Goal: Task Accomplishment & Management: Manage account settings

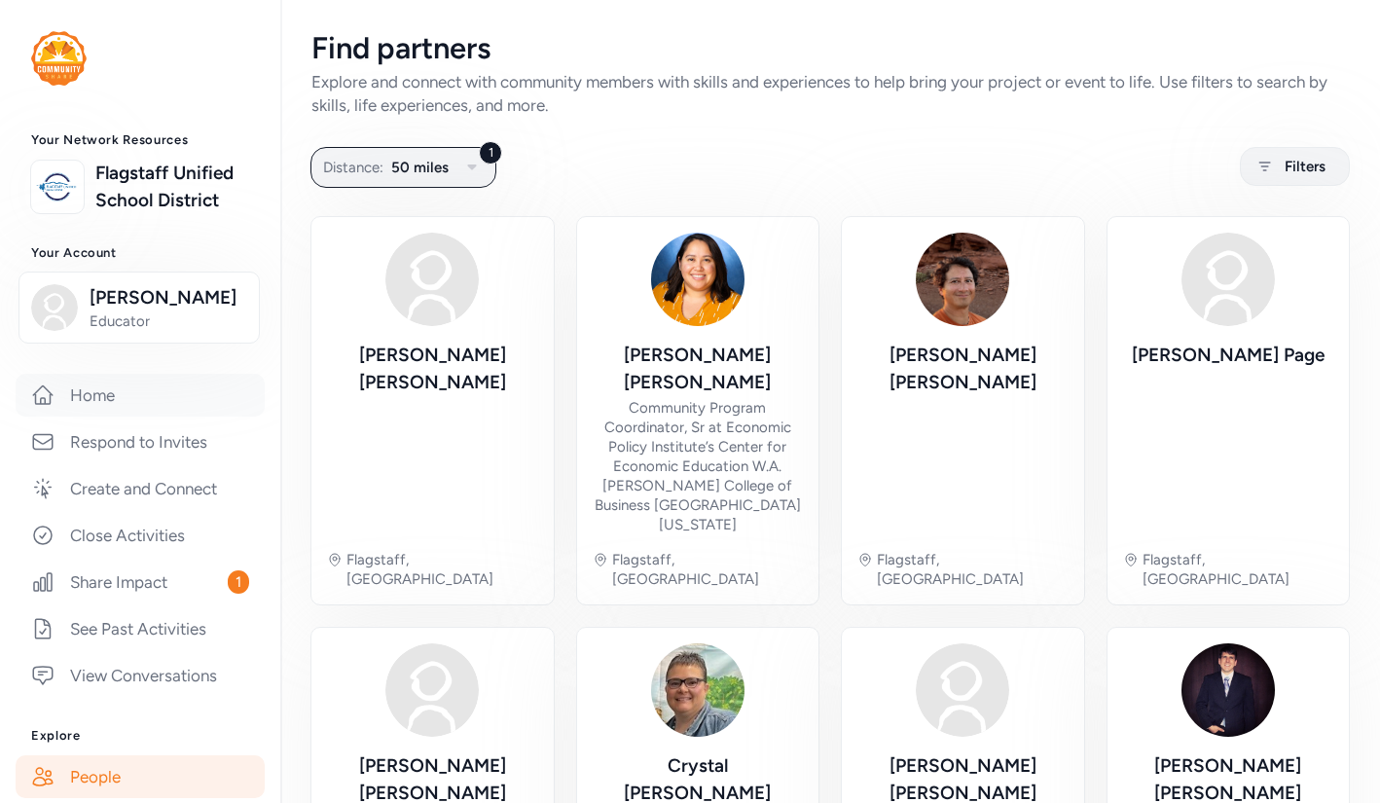
click at [104, 393] on link "Home" at bounding box center [140, 395] width 249 height 43
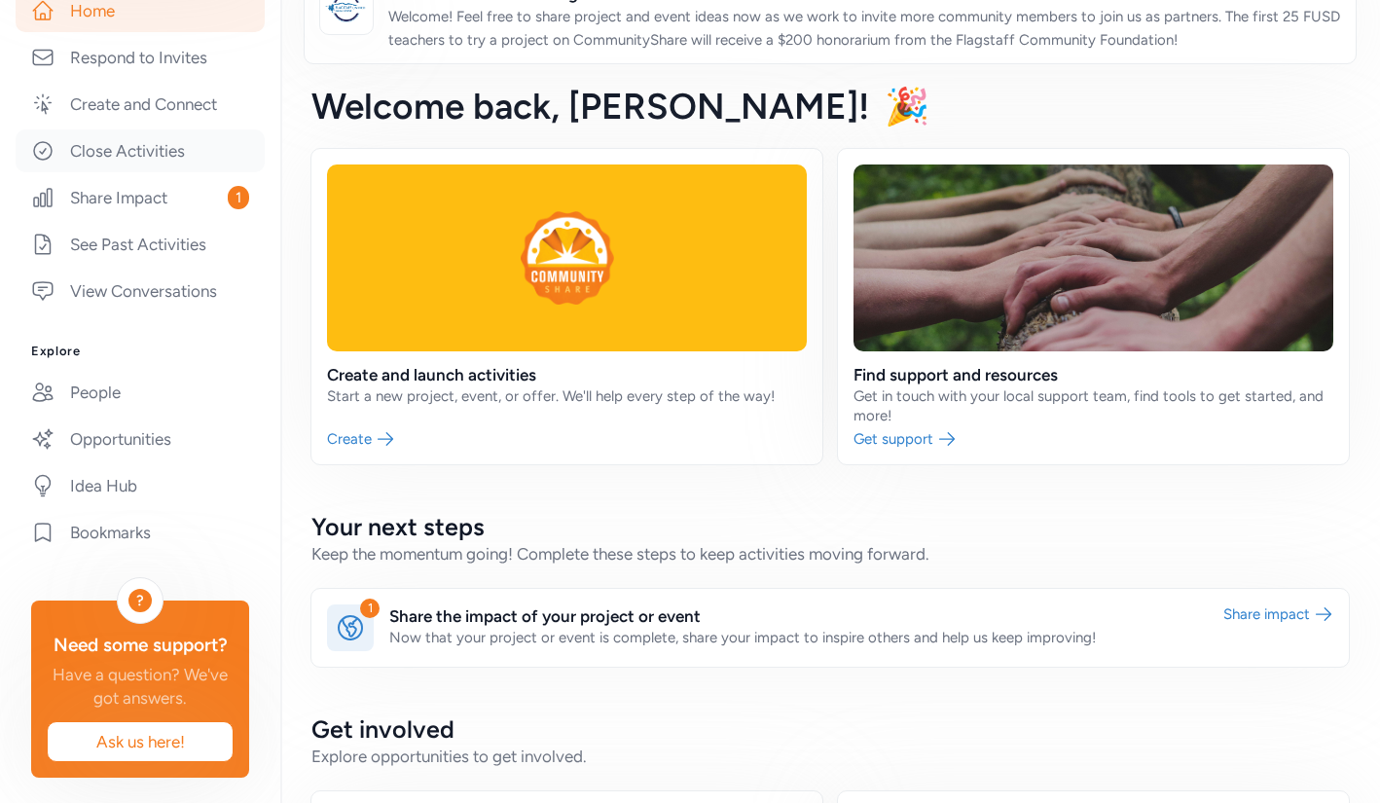
scroll to position [390, 0]
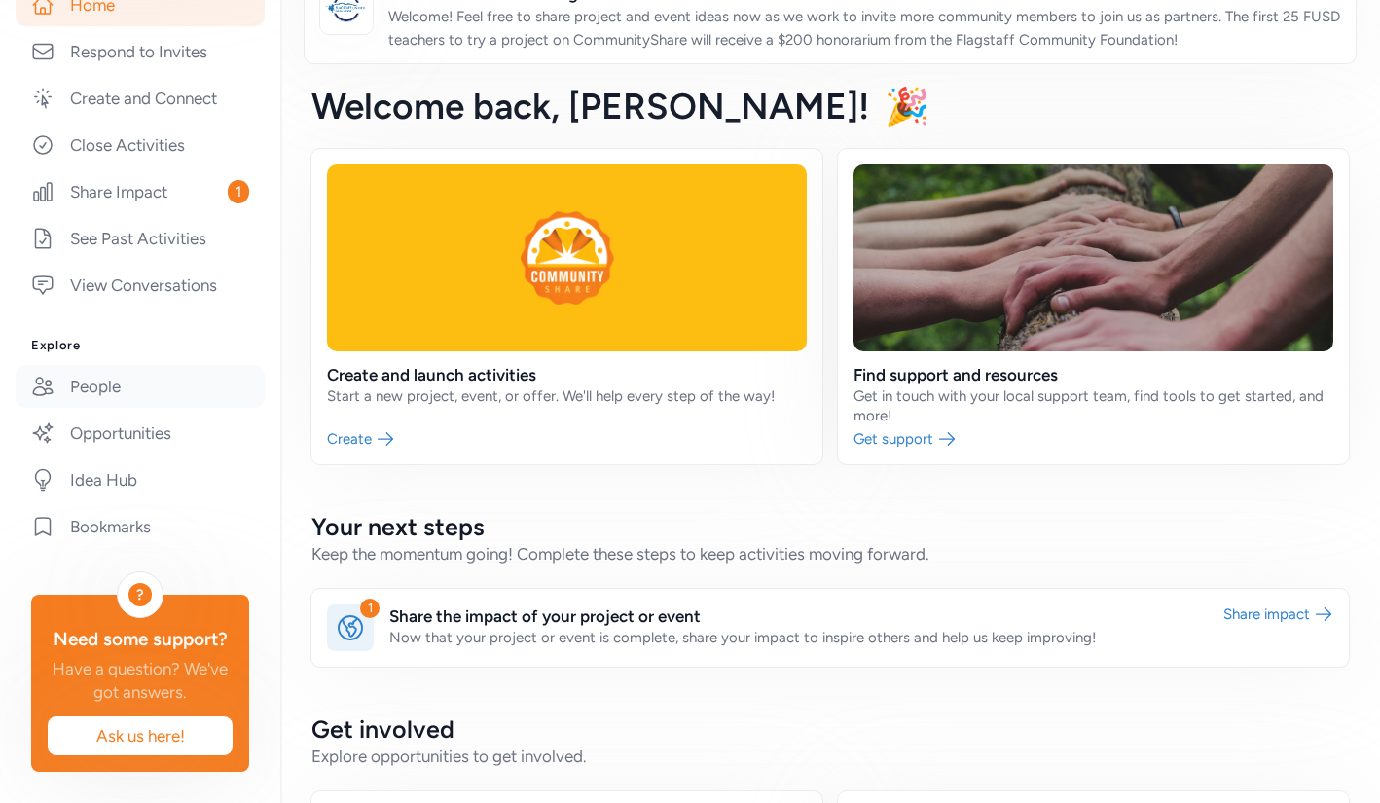
click at [111, 381] on link "People" at bounding box center [140, 386] width 249 height 43
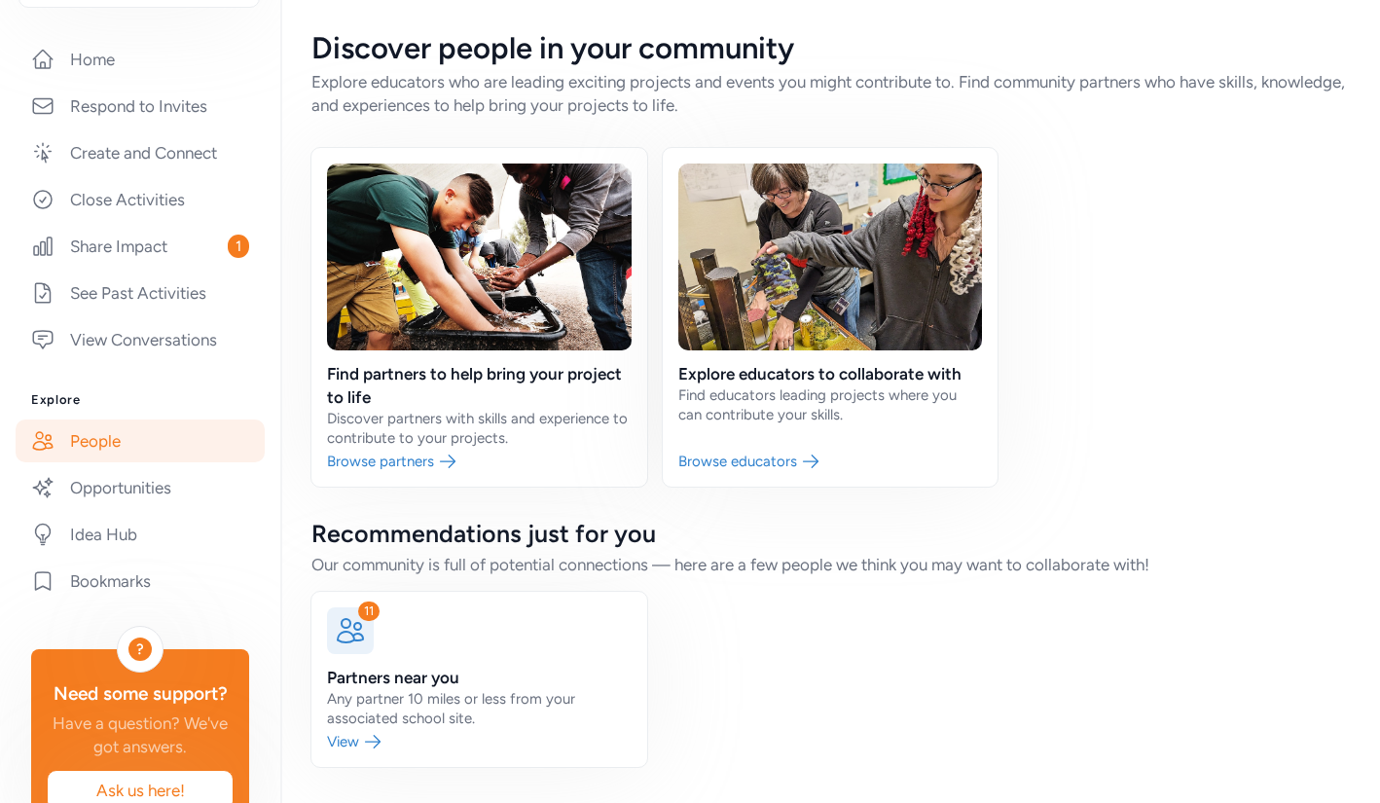
scroll to position [344, 0]
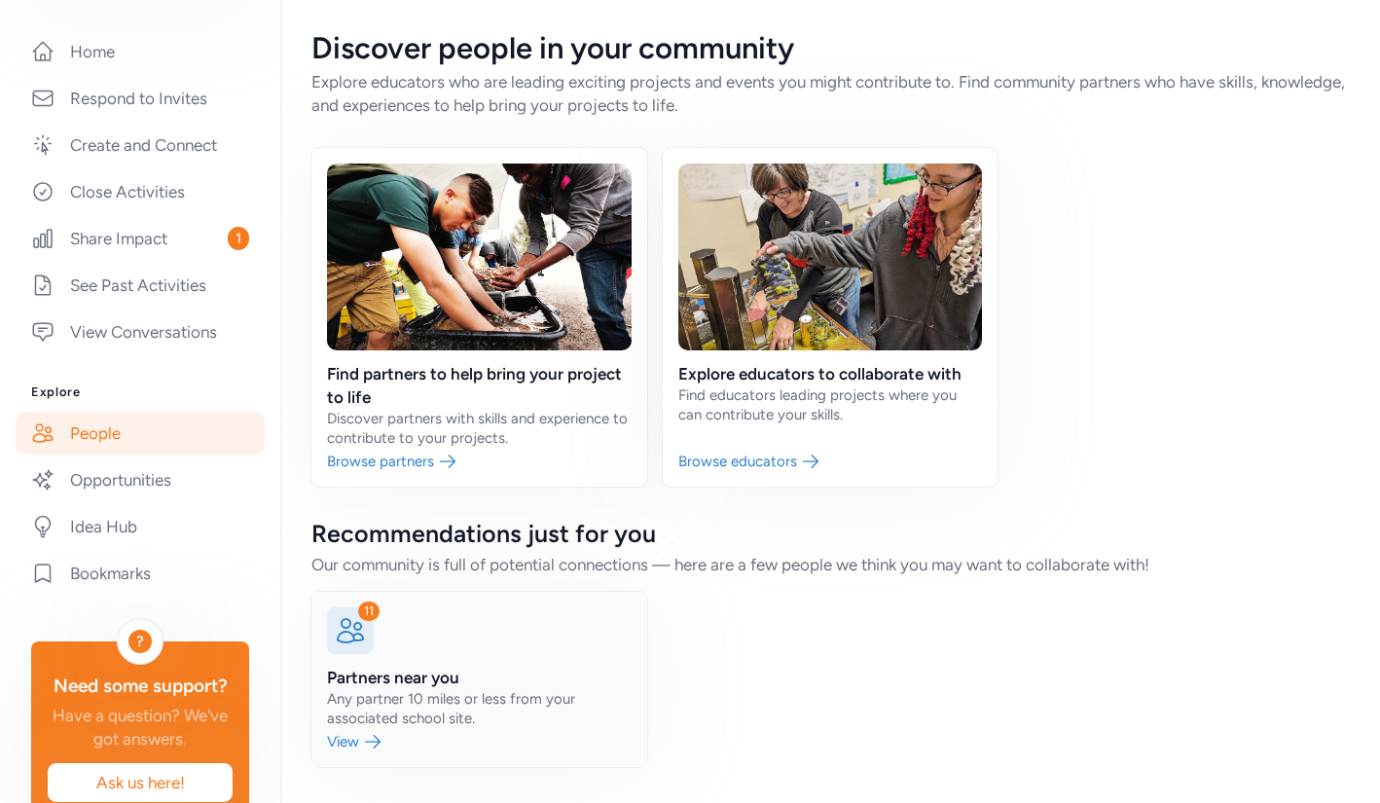
click at [427, 706] on link at bounding box center [479, 679] width 336 height 175
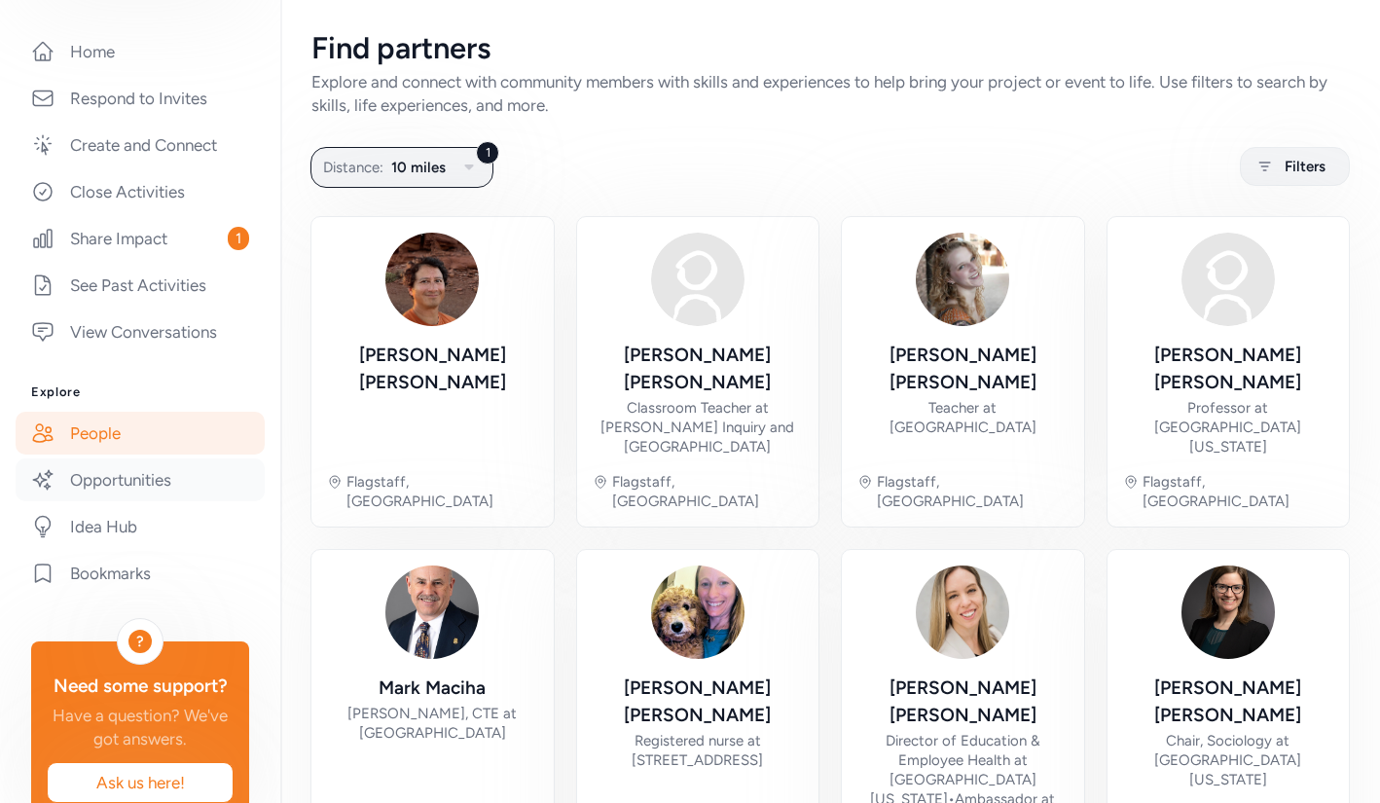
click at [132, 480] on link "Opportunities" at bounding box center [140, 479] width 249 height 43
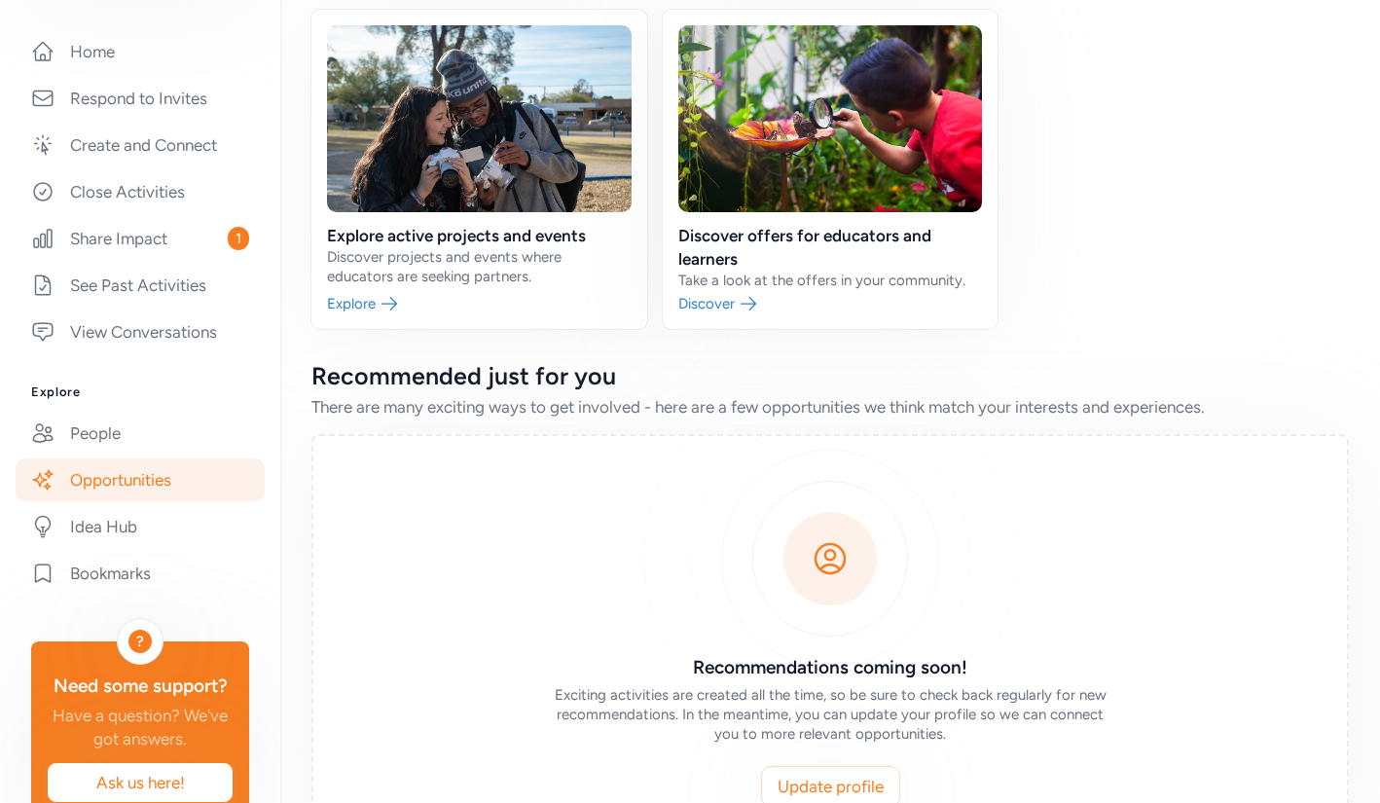
scroll to position [141, 0]
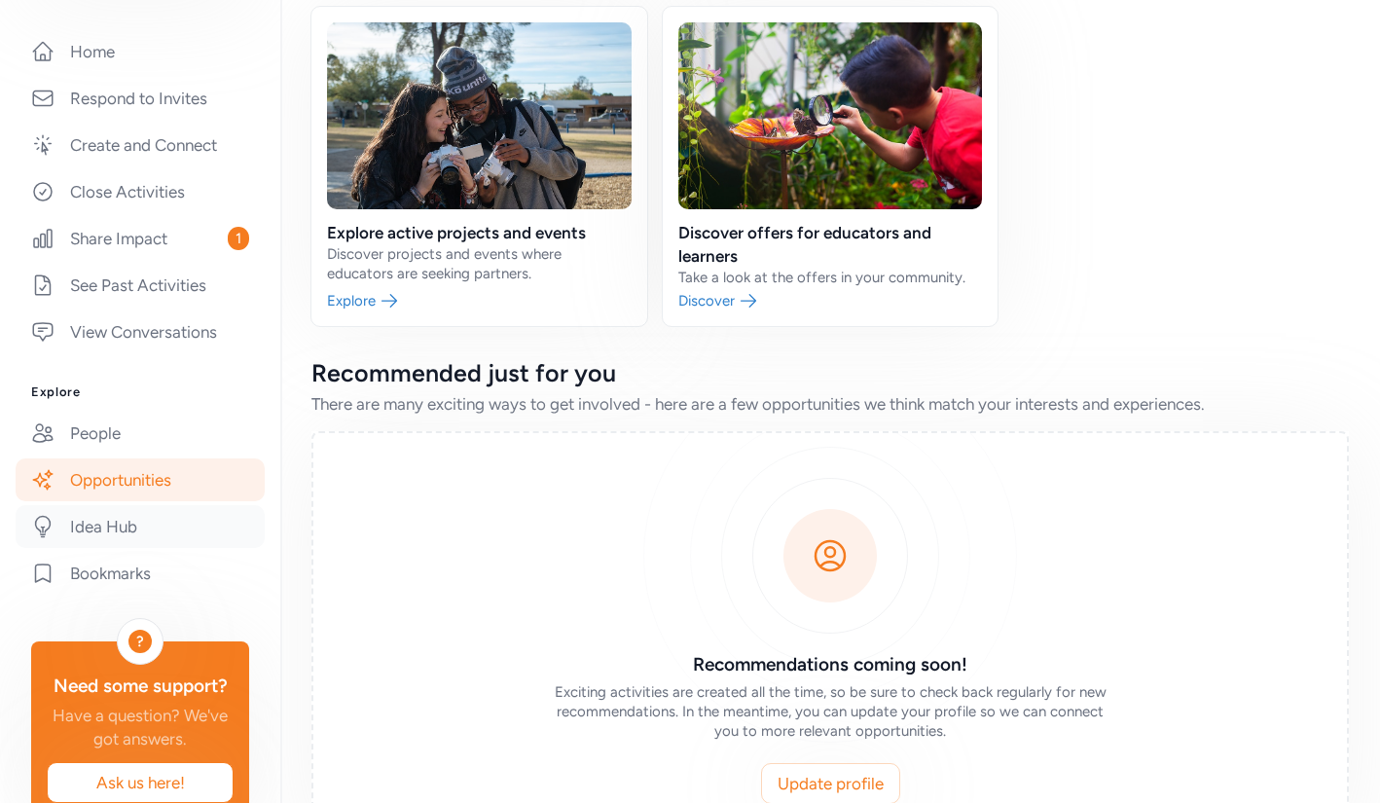
click at [109, 523] on link "Idea Hub" at bounding box center [140, 526] width 249 height 43
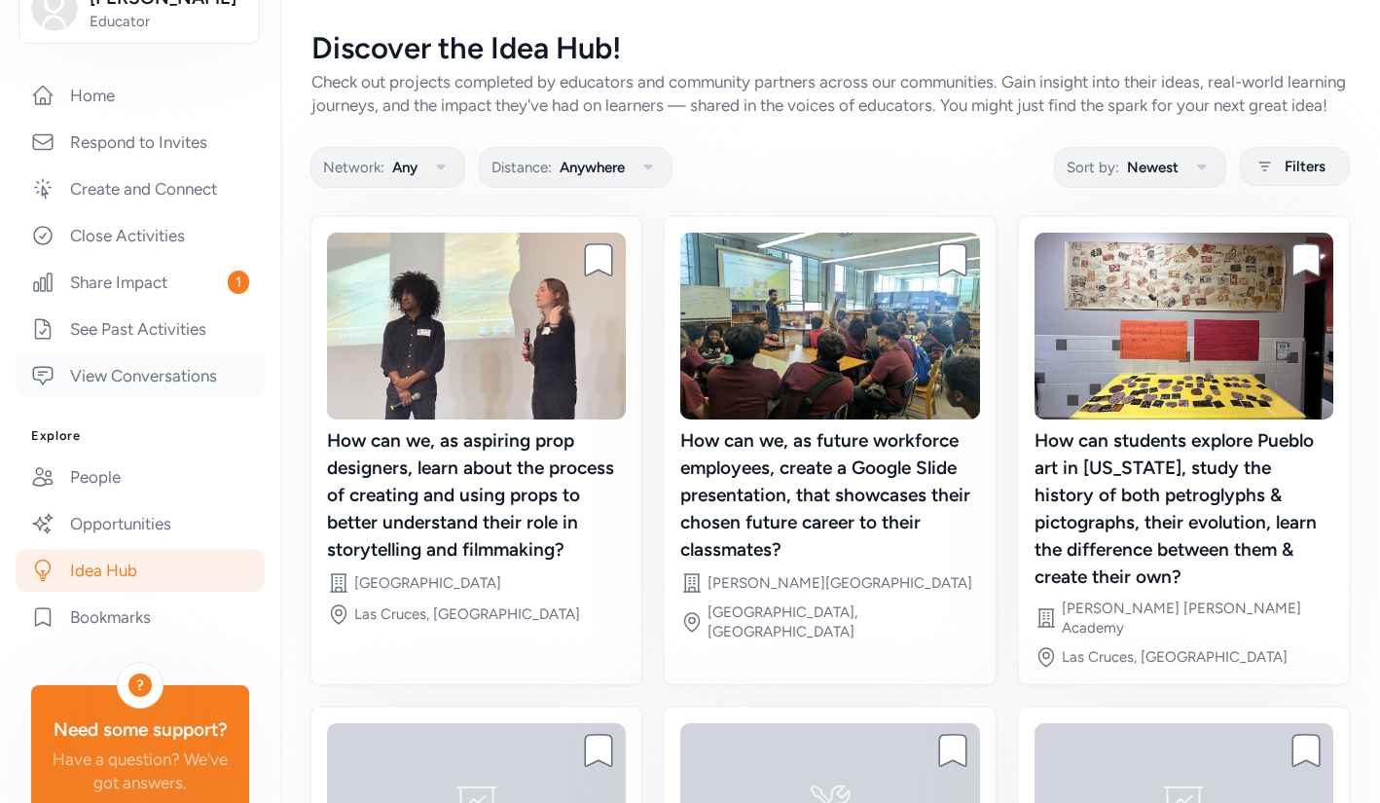
scroll to position [270, 0]
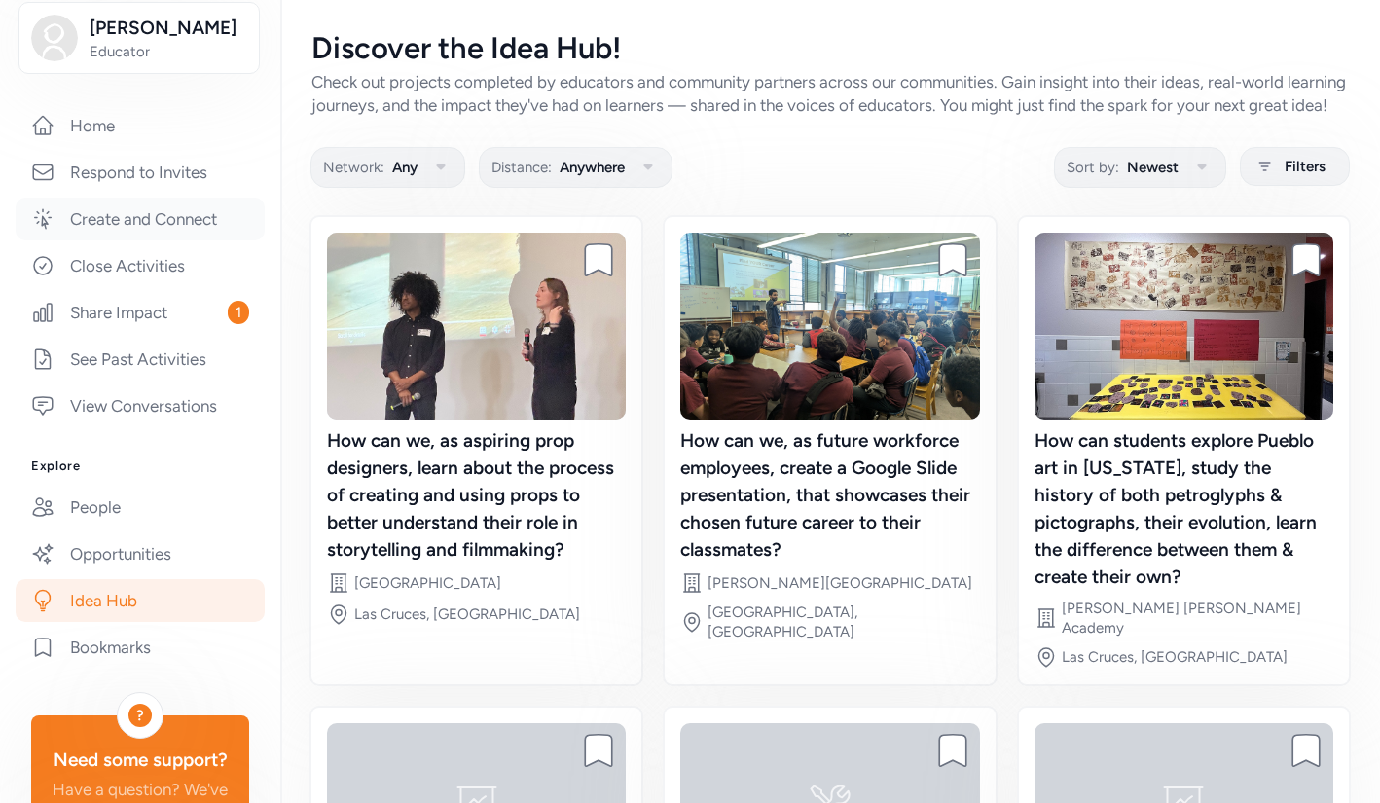
click at [156, 217] on link "Create and Connect" at bounding box center [140, 219] width 249 height 43
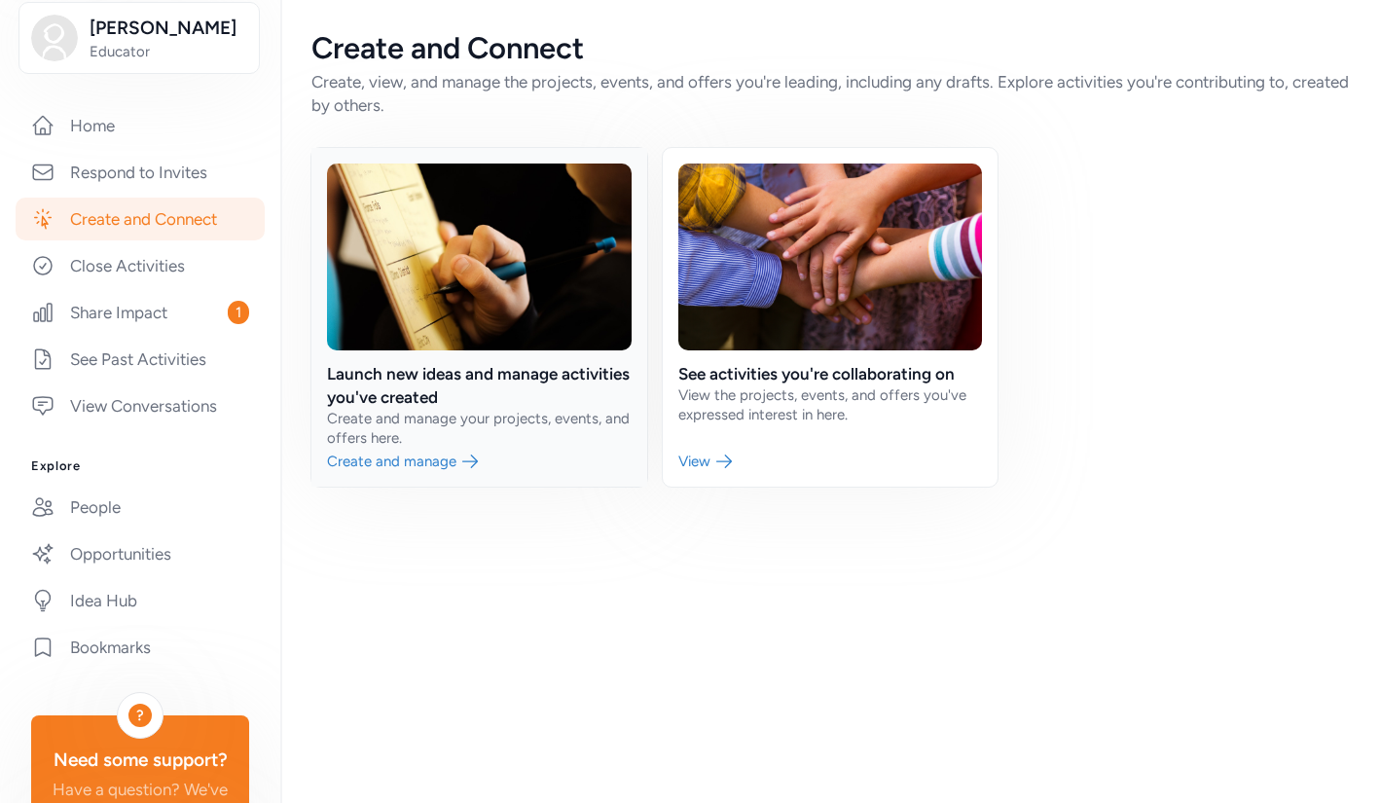
click at [404, 465] on link at bounding box center [479, 317] width 336 height 339
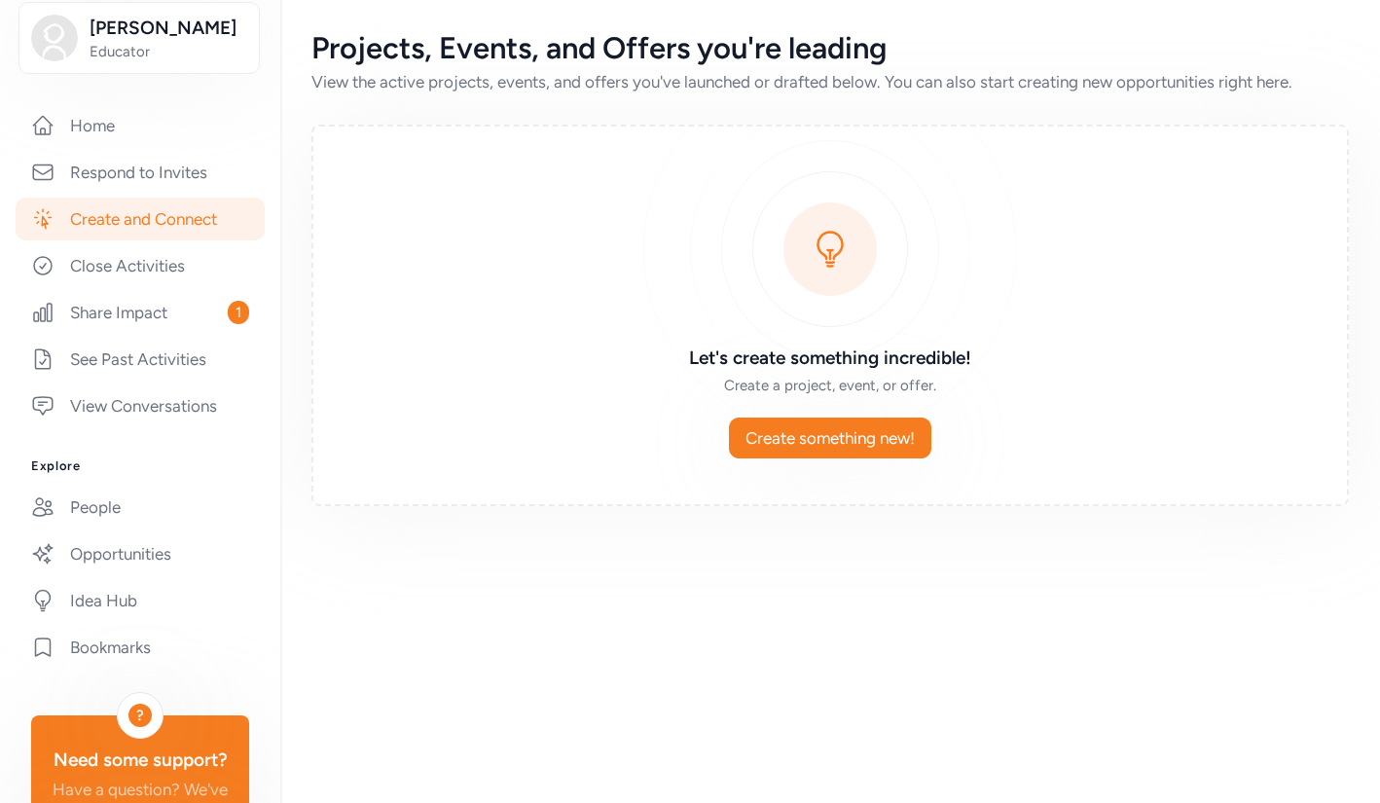
click at [189, 219] on link "Create and Connect" at bounding box center [140, 219] width 249 height 43
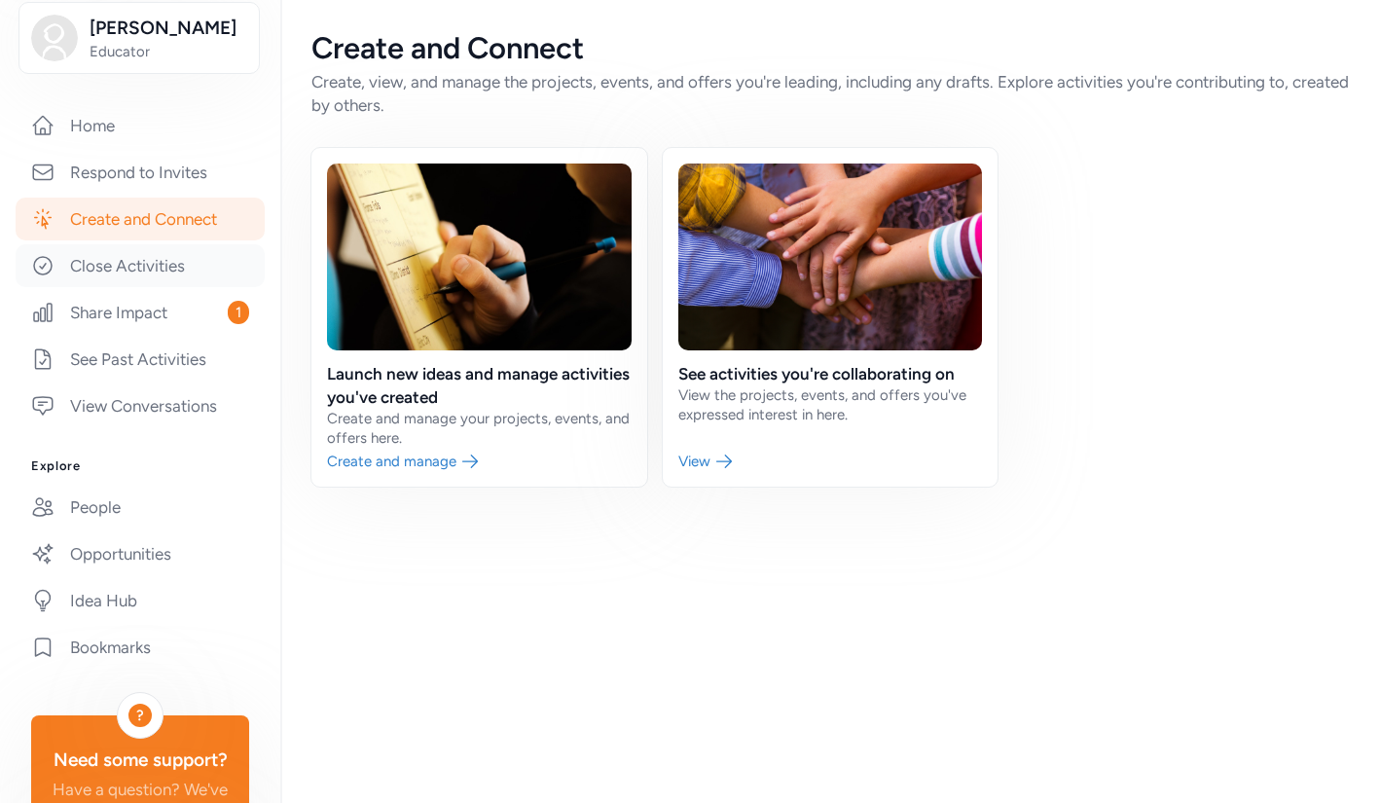
click at [164, 271] on link "Close Activities" at bounding box center [140, 265] width 249 height 43
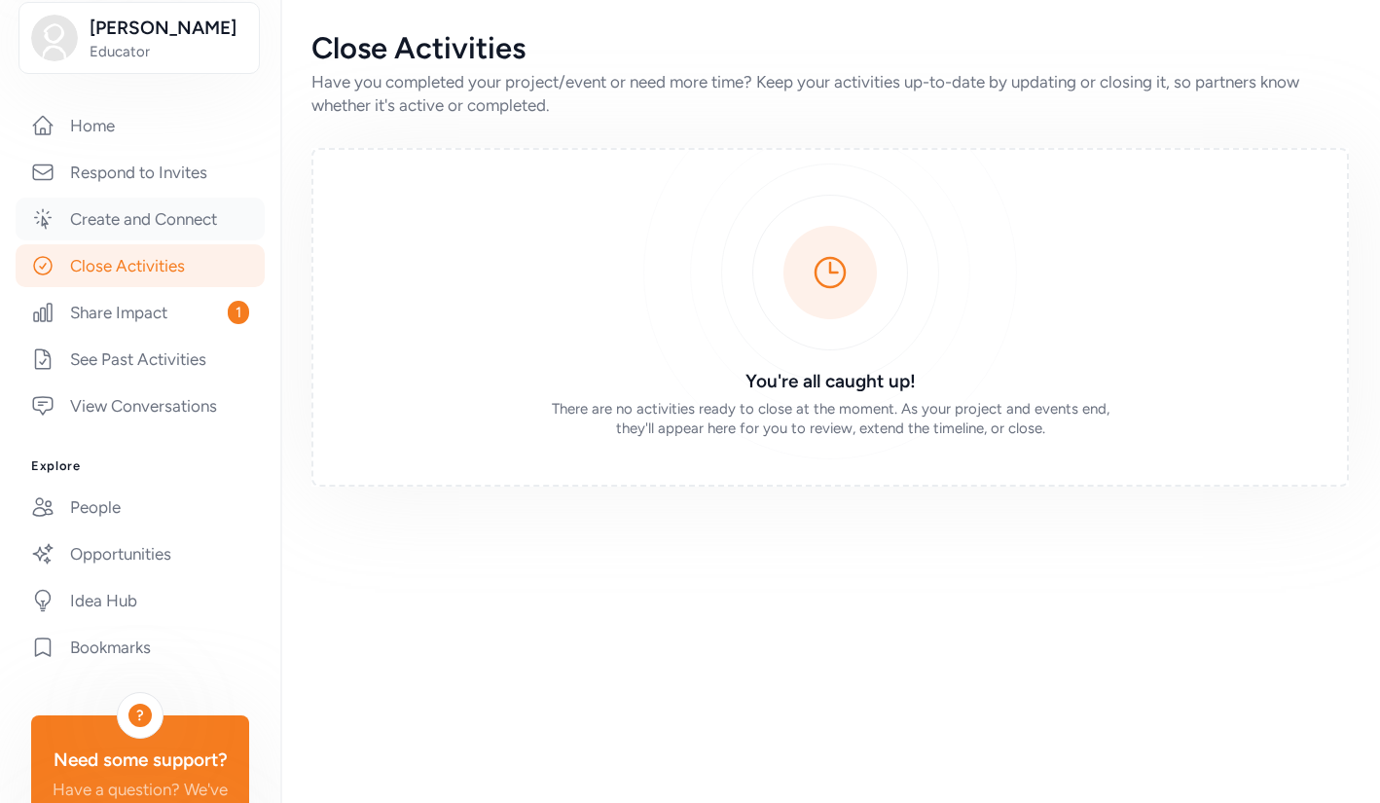
click at [172, 219] on link "Create and Connect" at bounding box center [140, 219] width 249 height 43
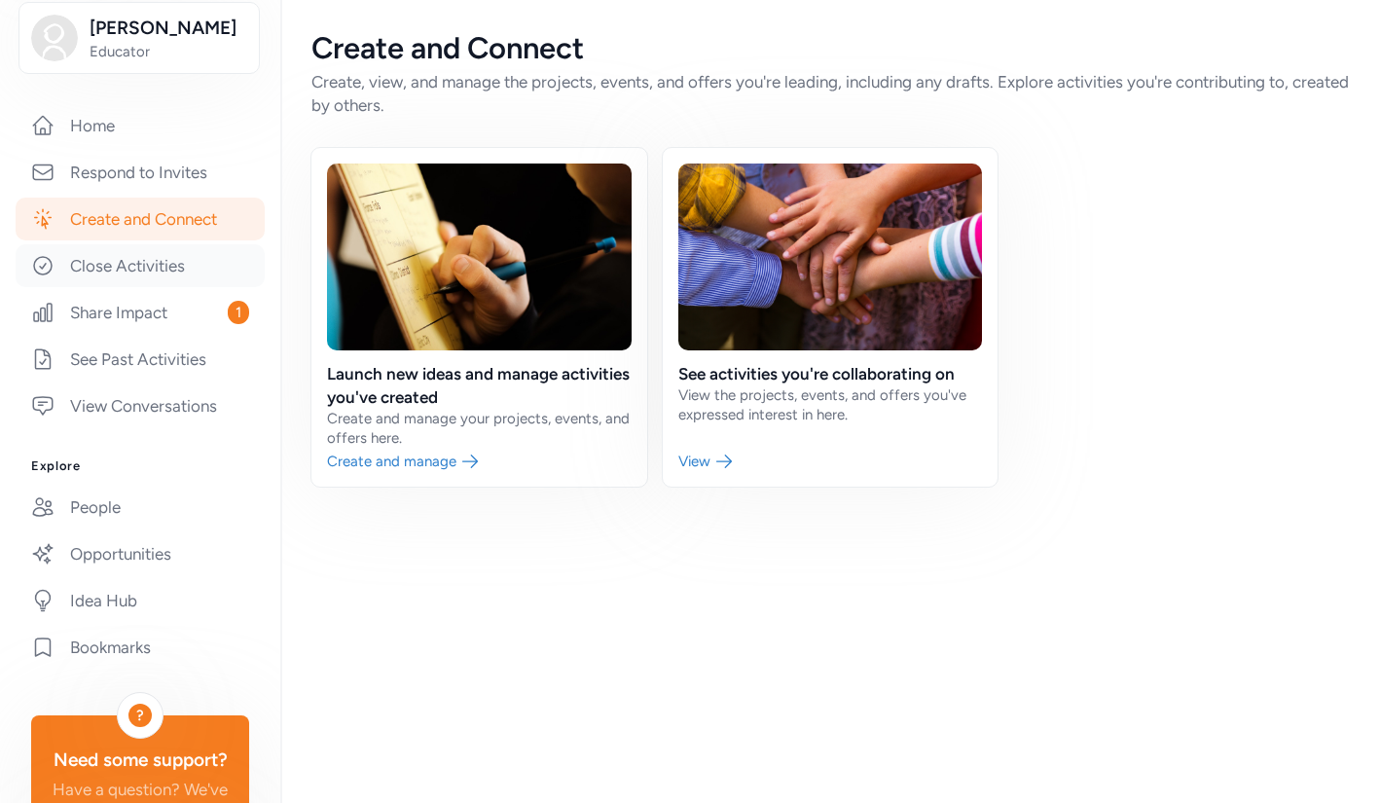
click at [152, 270] on link "Close Activities" at bounding box center [140, 265] width 249 height 43
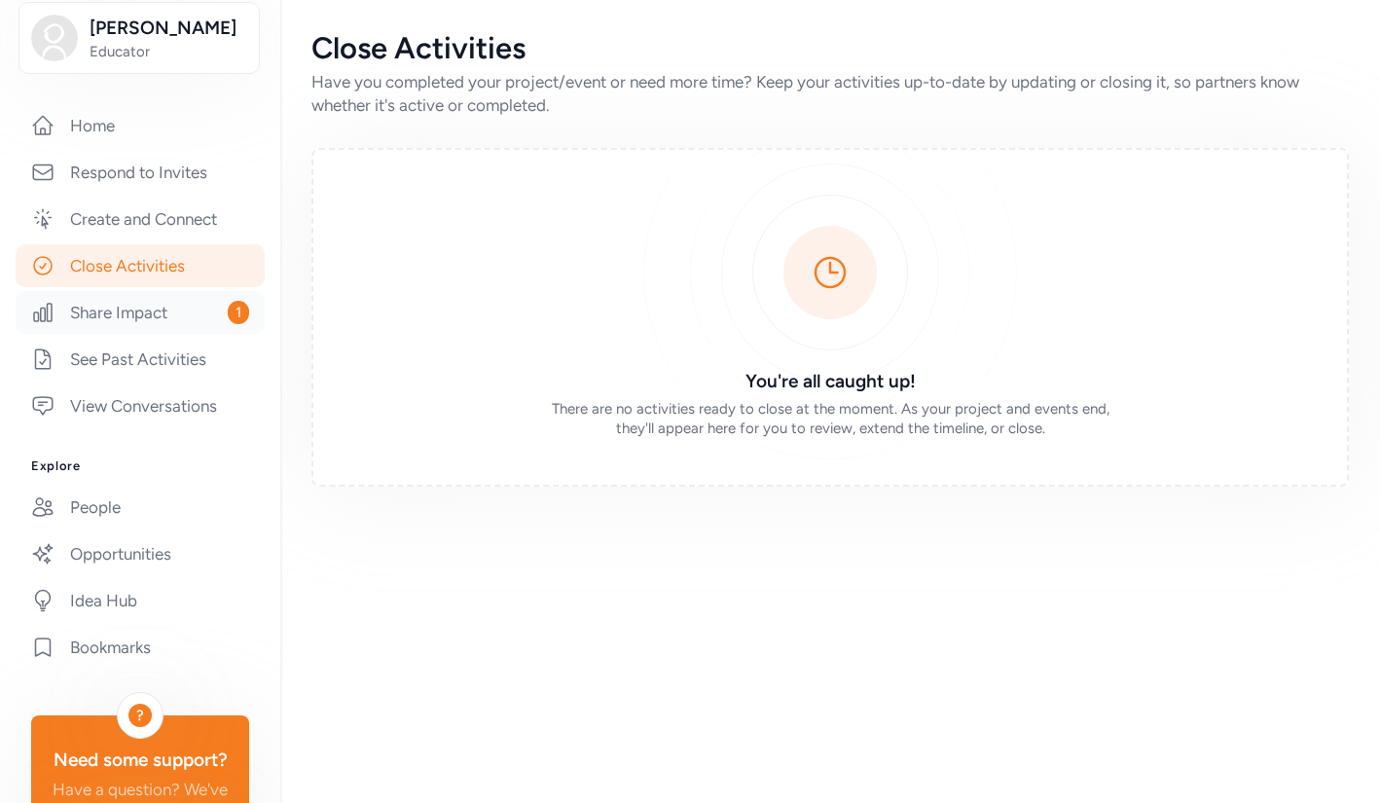
click at [147, 311] on link "Share Impact 1" at bounding box center [140, 312] width 249 height 43
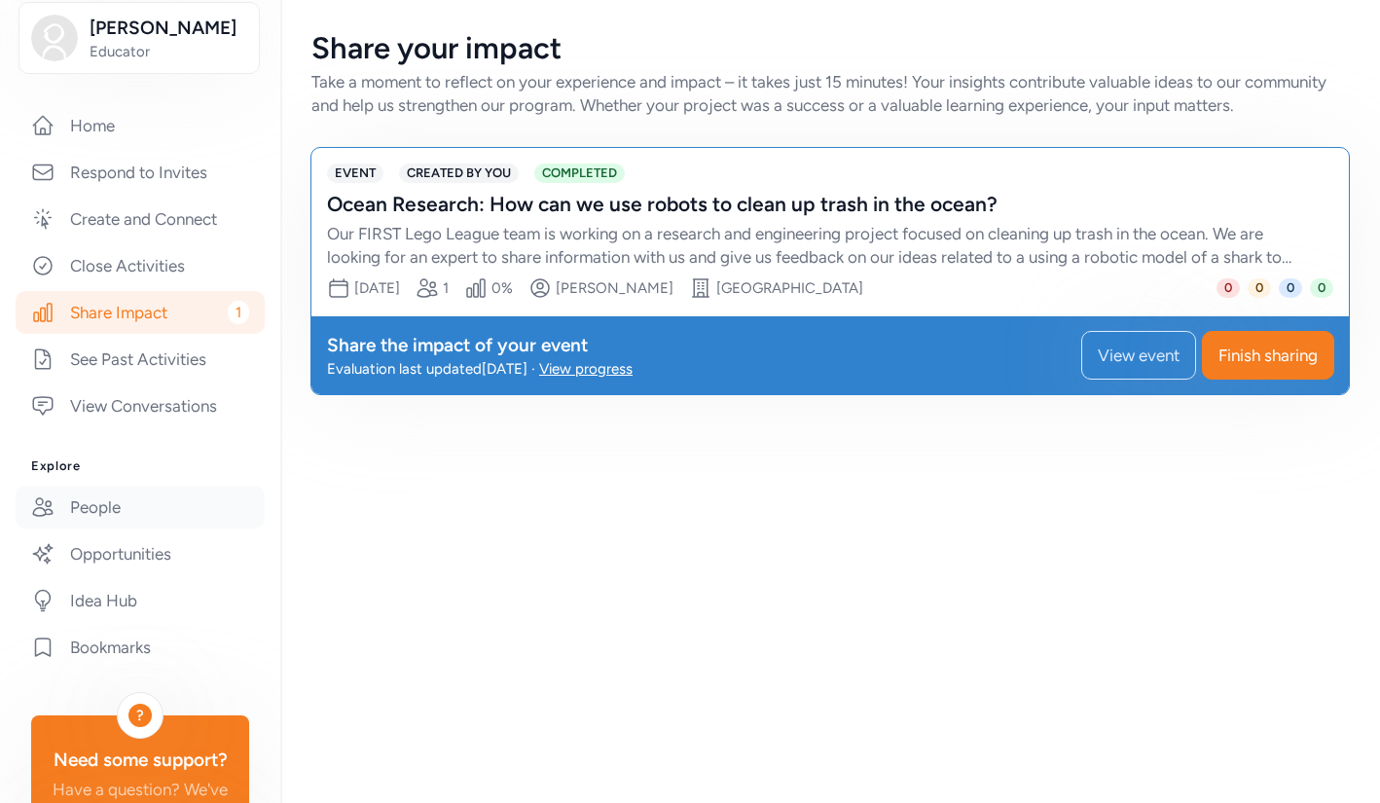
click at [106, 505] on link "People" at bounding box center [140, 507] width 249 height 43
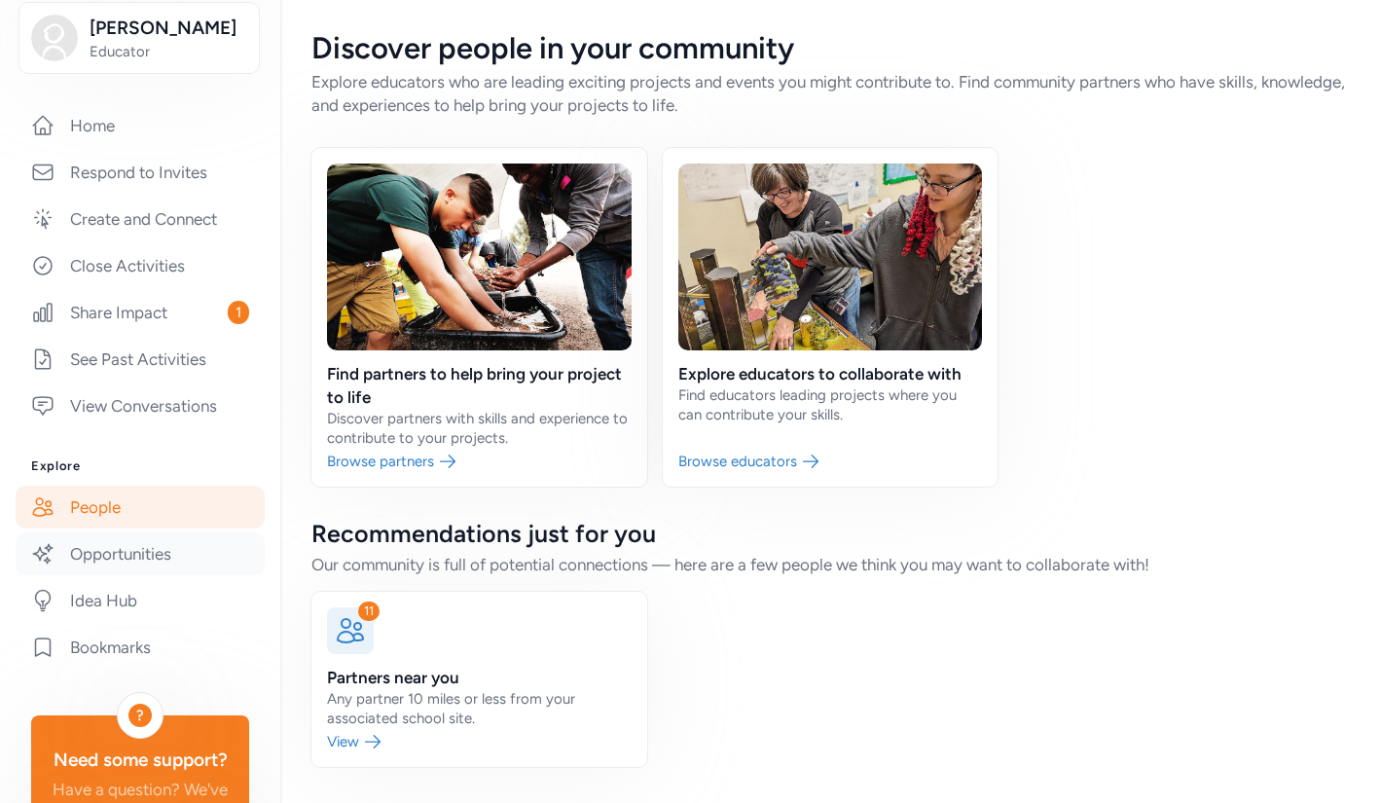
click at [112, 560] on link "Opportunities" at bounding box center [140, 553] width 249 height 43
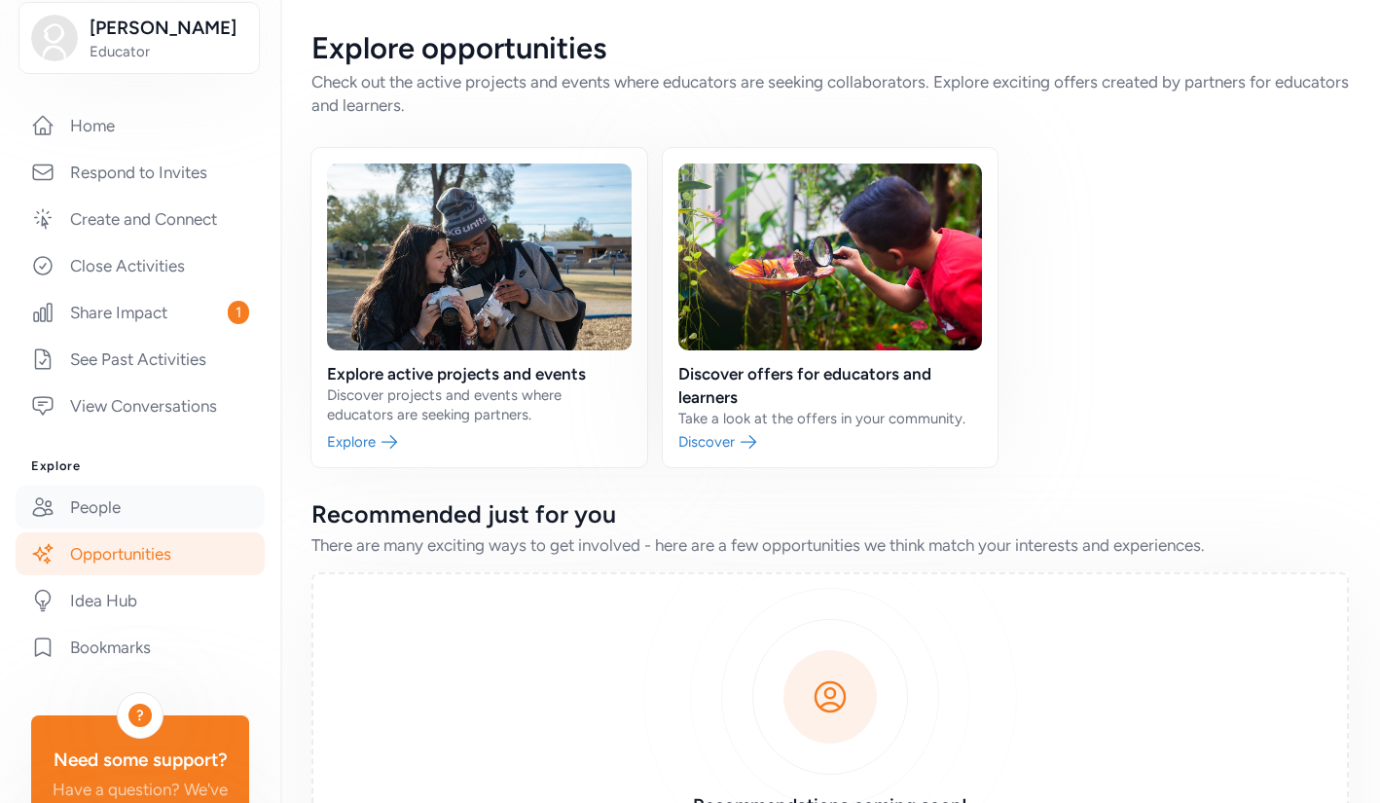
click at [109, 507] on link "People" at bounding box center [140, 507] width 249 height 43
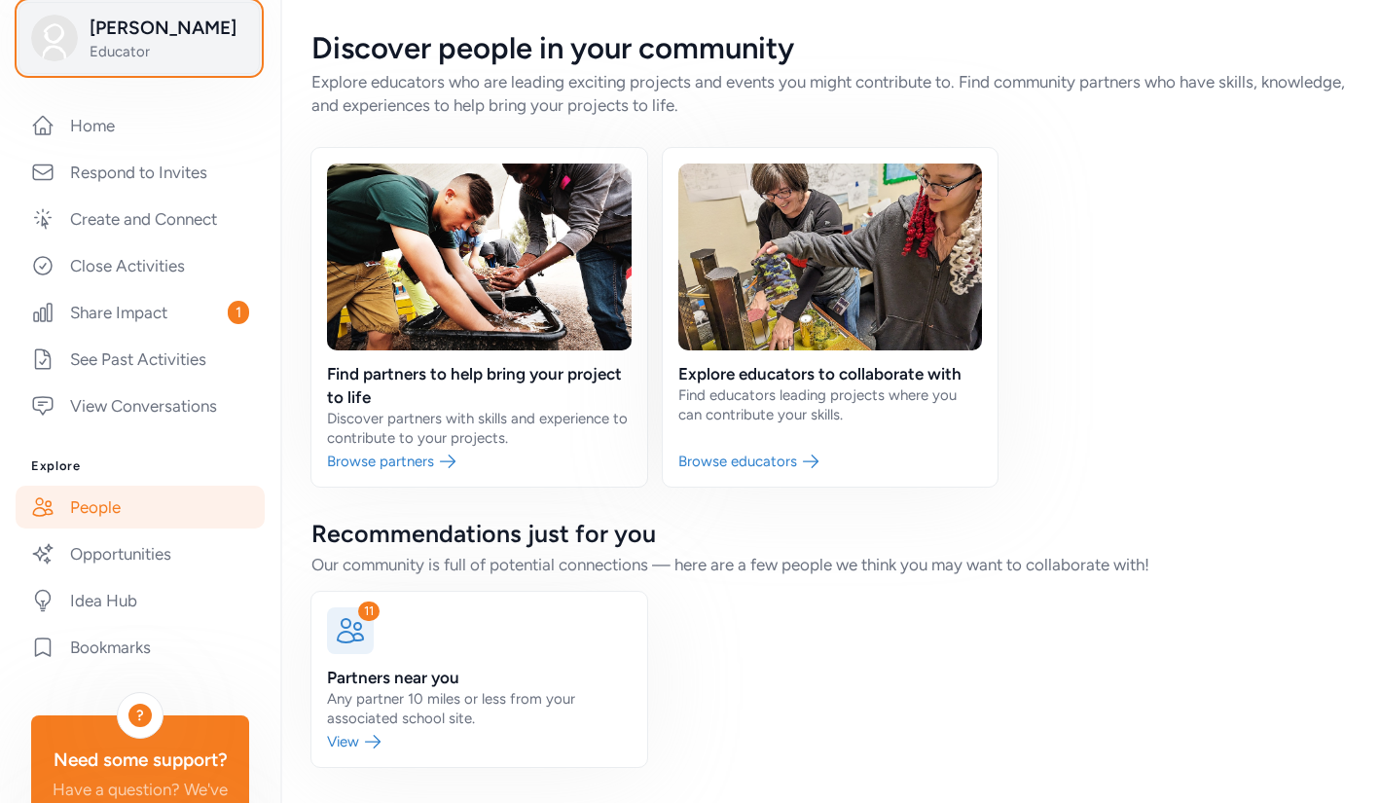
click at [173, 52] on span "Educator" at bounding box center [169, 51] width 158 height 19
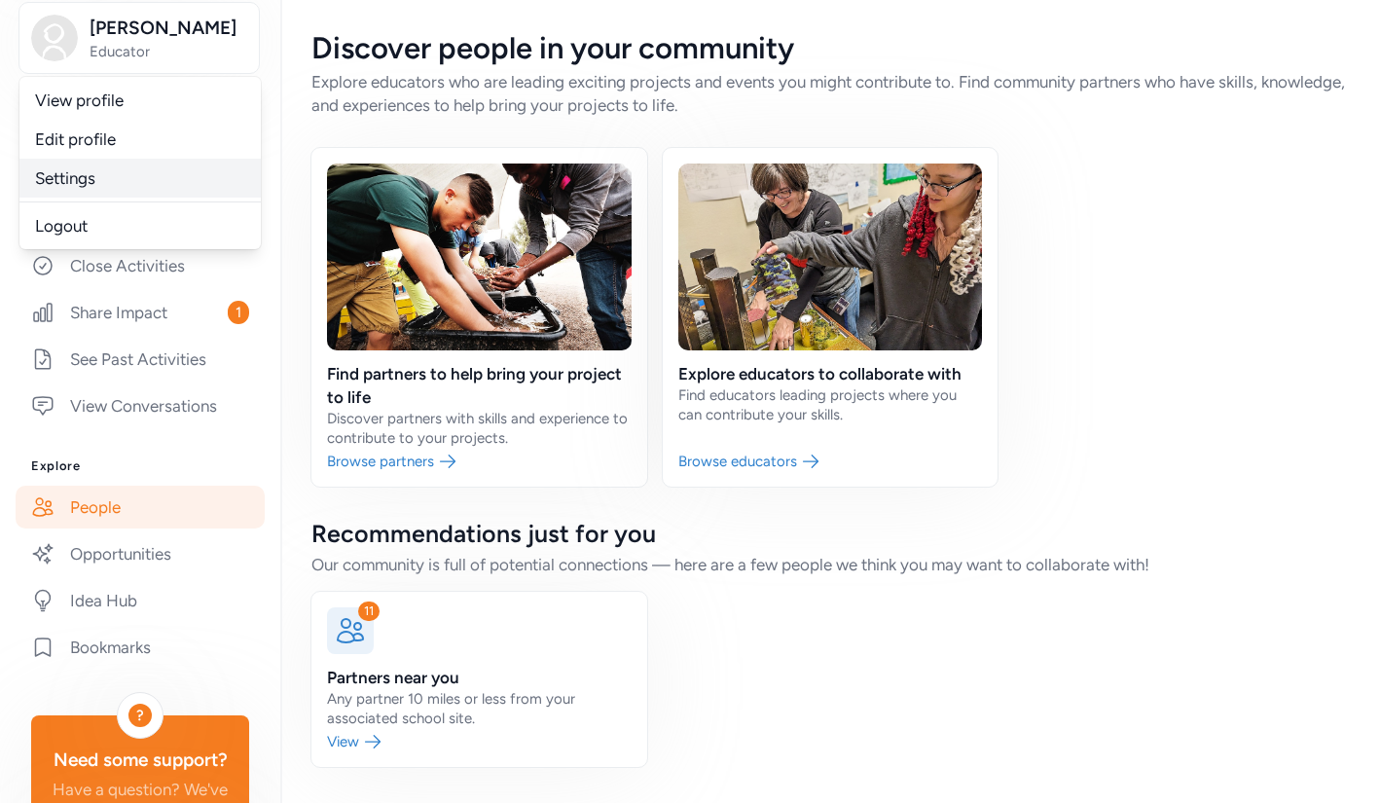
click at [161, 193] on link "Settings" at bounding box center [139, 178] width 241 height 39
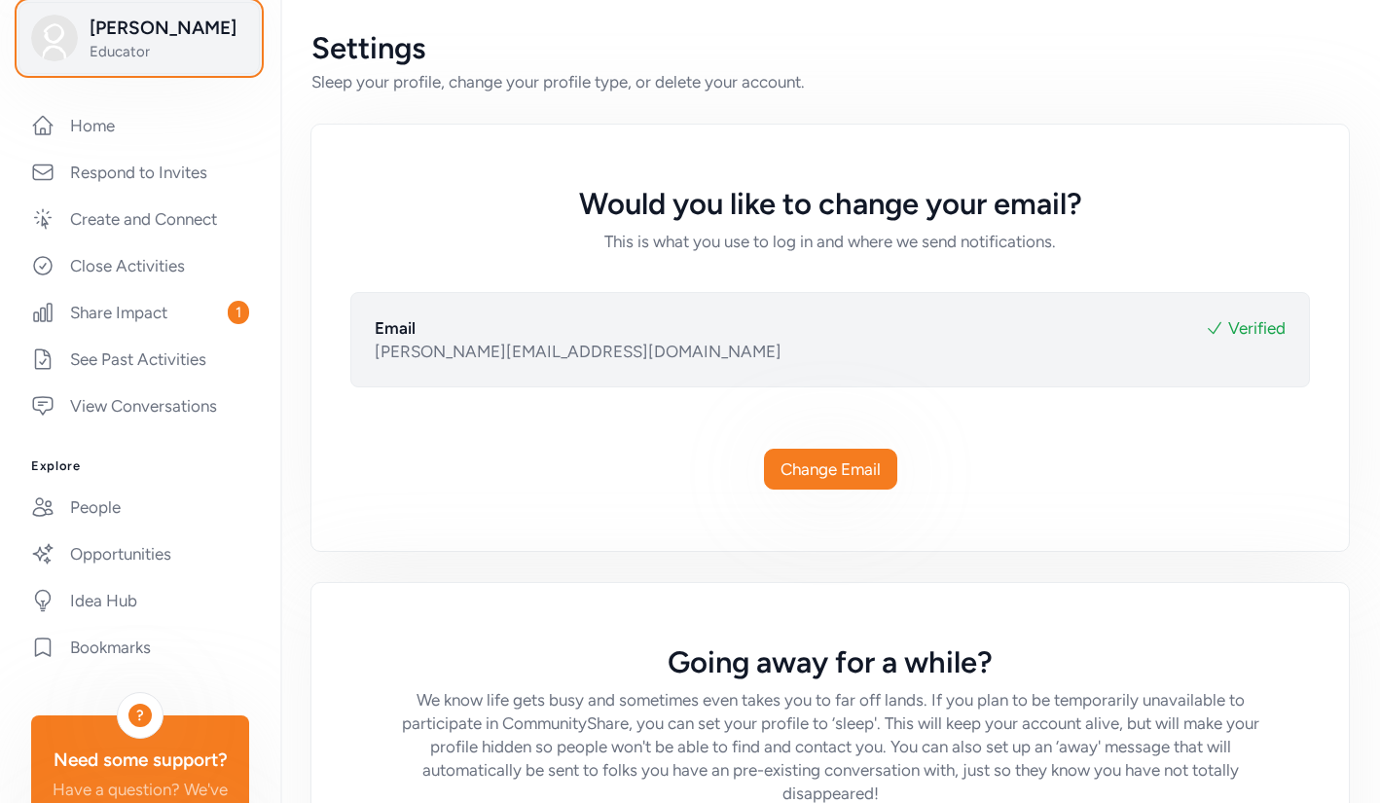
click at [187, 54] on span "Educator" at bounding box center [169, 51] width 158 height 19
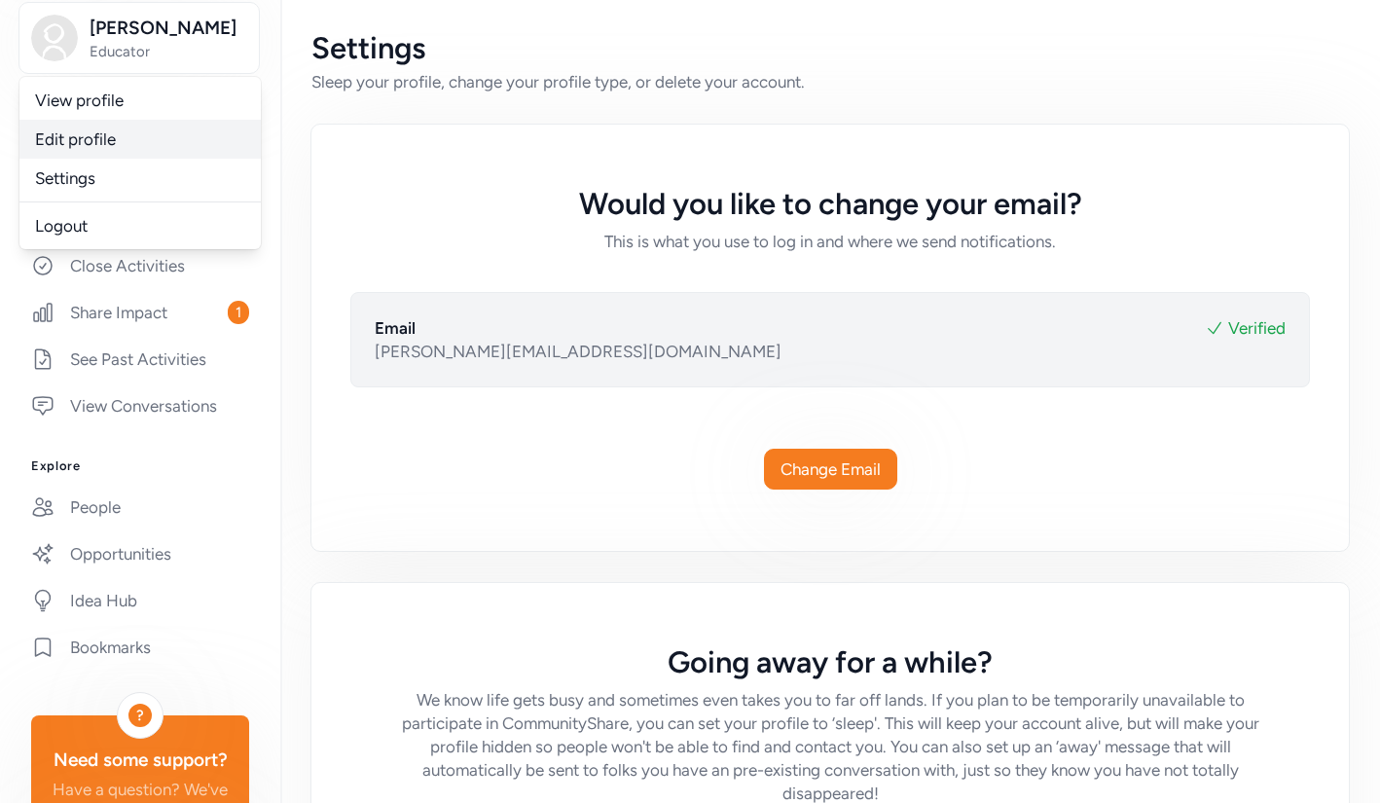
click at [111, 134] on link "Edit profile" at bounding box center [139, 139] width 241 height 39
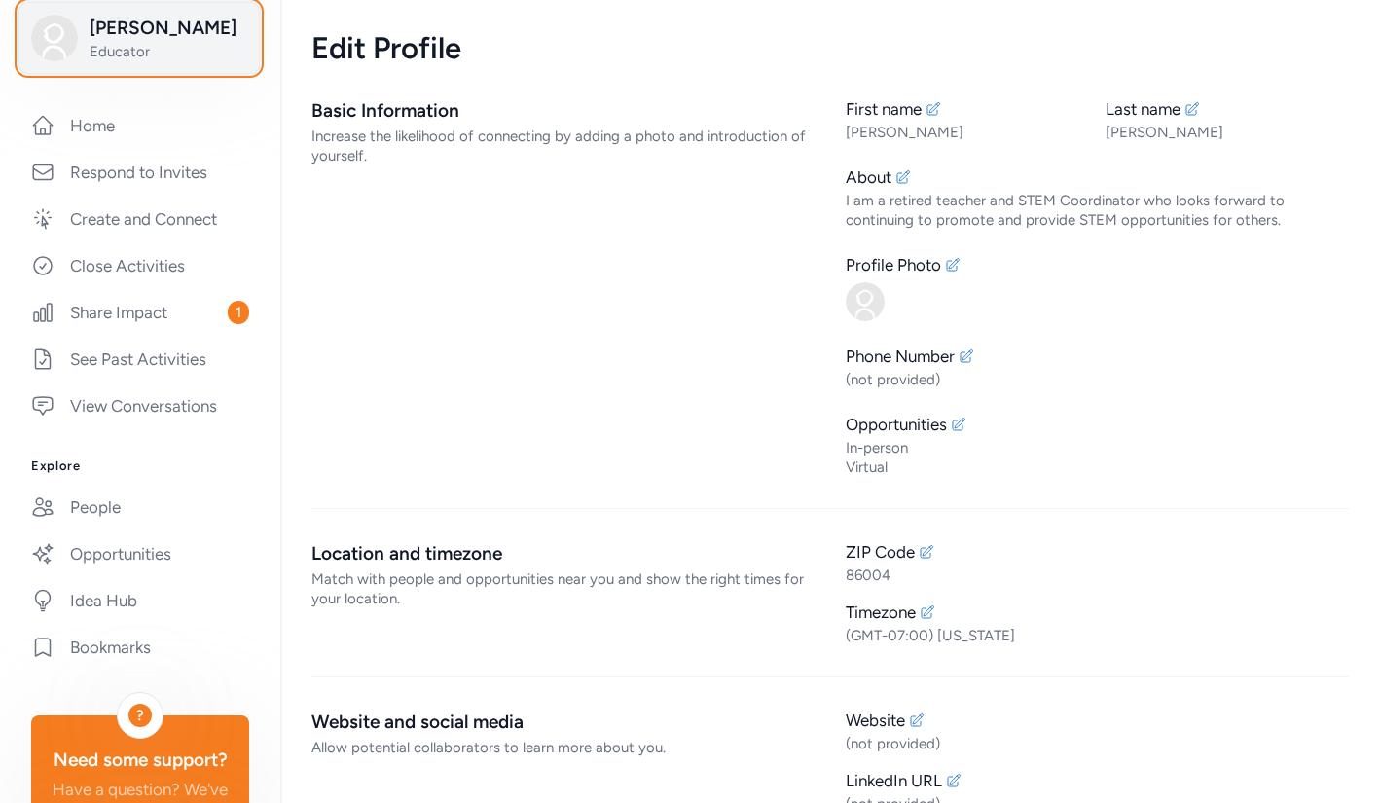
click at [137, 46] on span "Educator" at bounding box center [169, 51] width 158 height 19
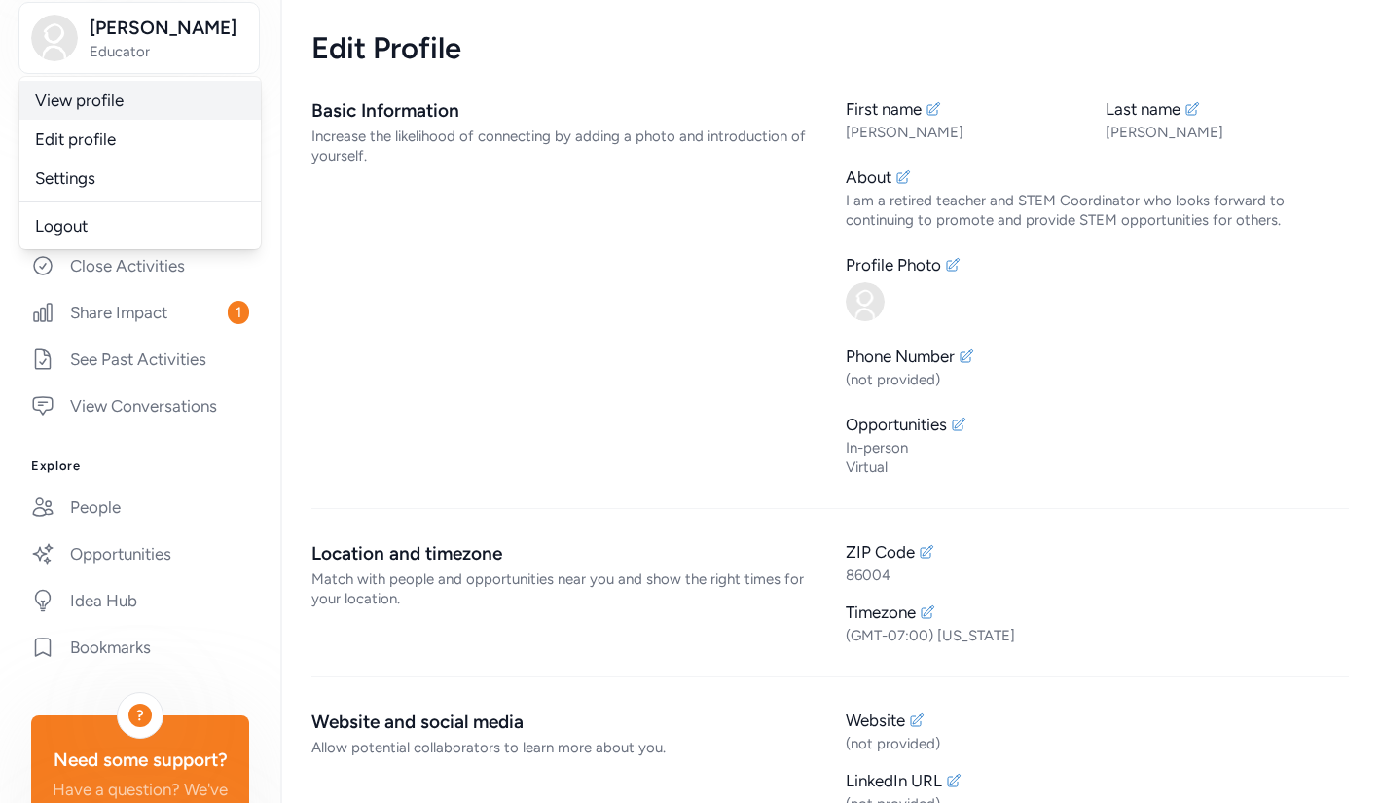
click at [128, 101] on link "View profile" at bounding box center [139, 100] width 241 height 39
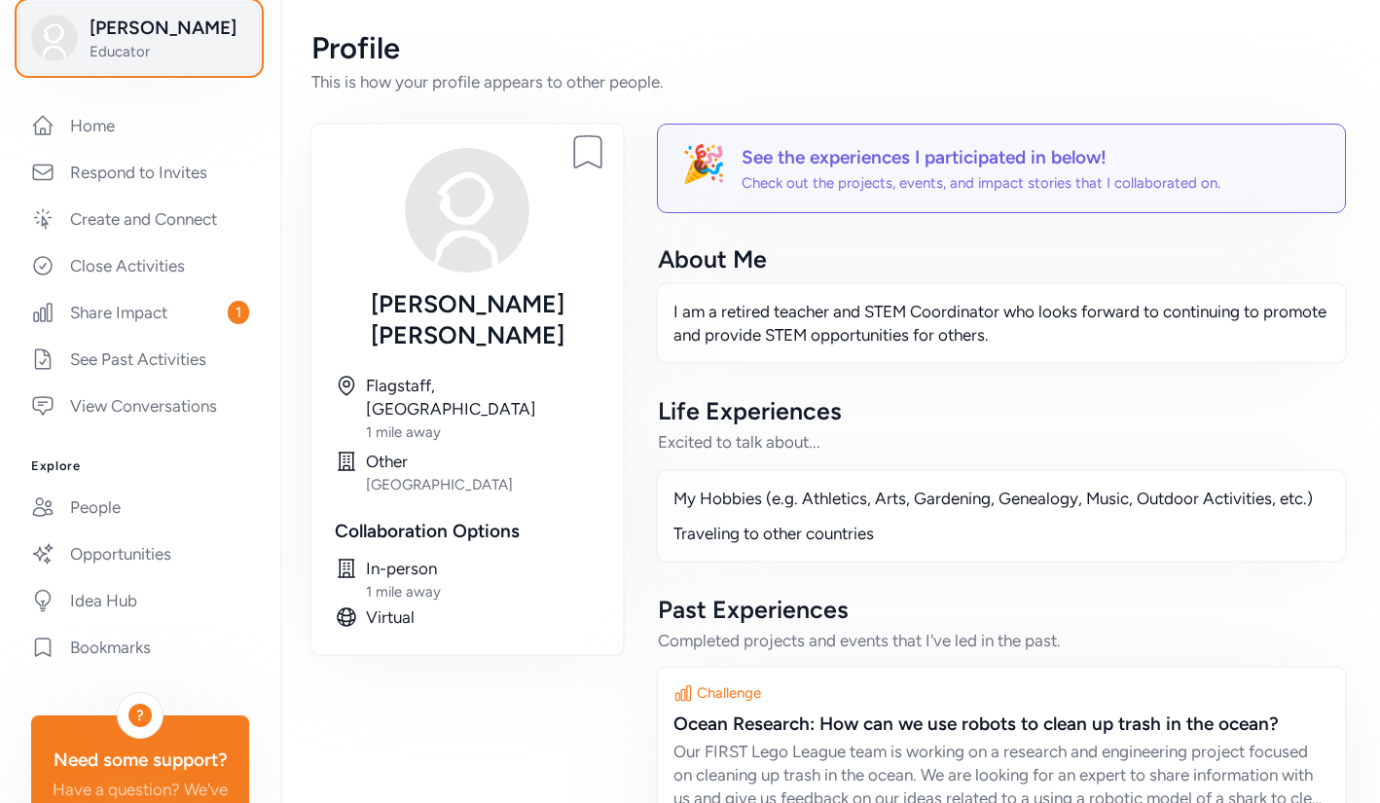
click at [140, 38] on span "Sheryl Wells" at bounding box center [169, 28] width 158 height 27
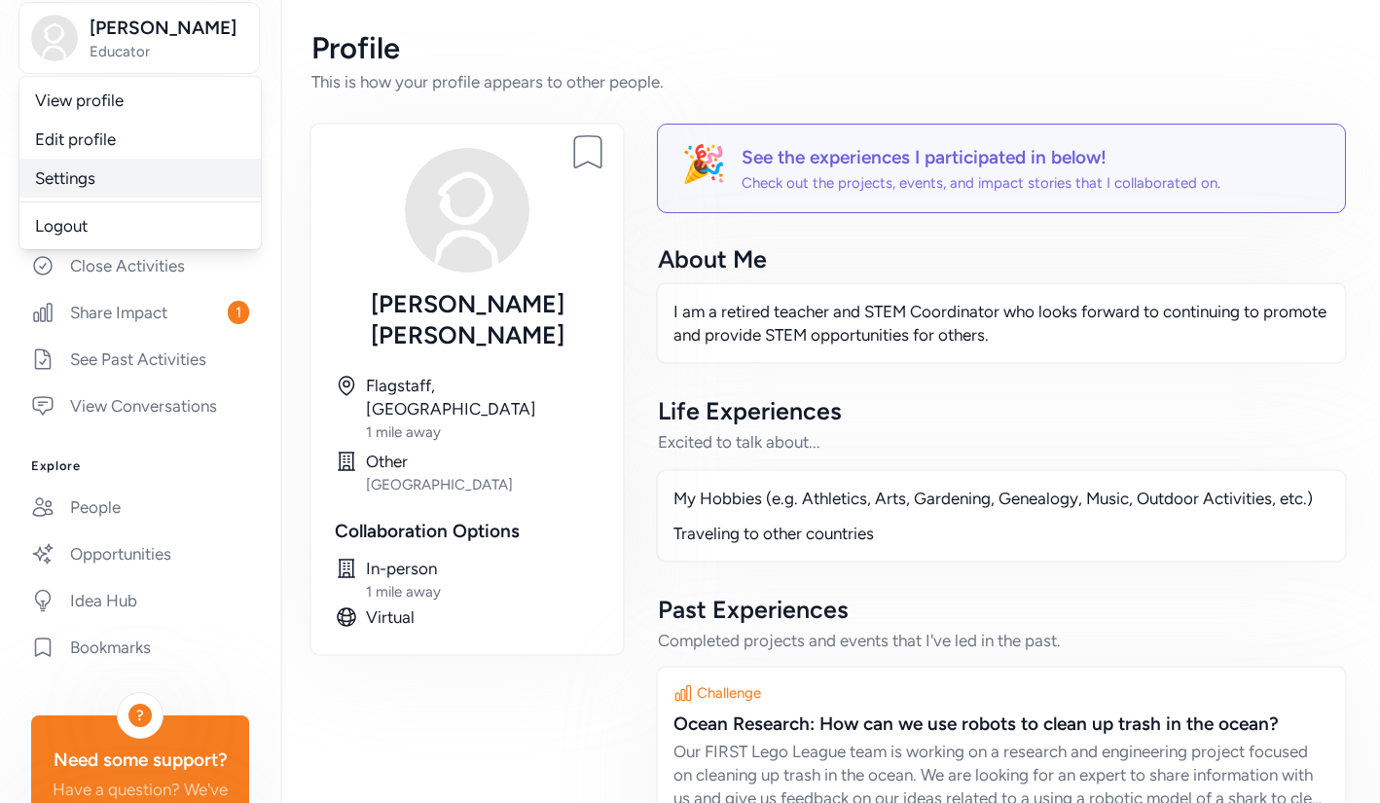
click at [92, 180] on link "Settings" at bounding box center [139, 178] width 241 height 39
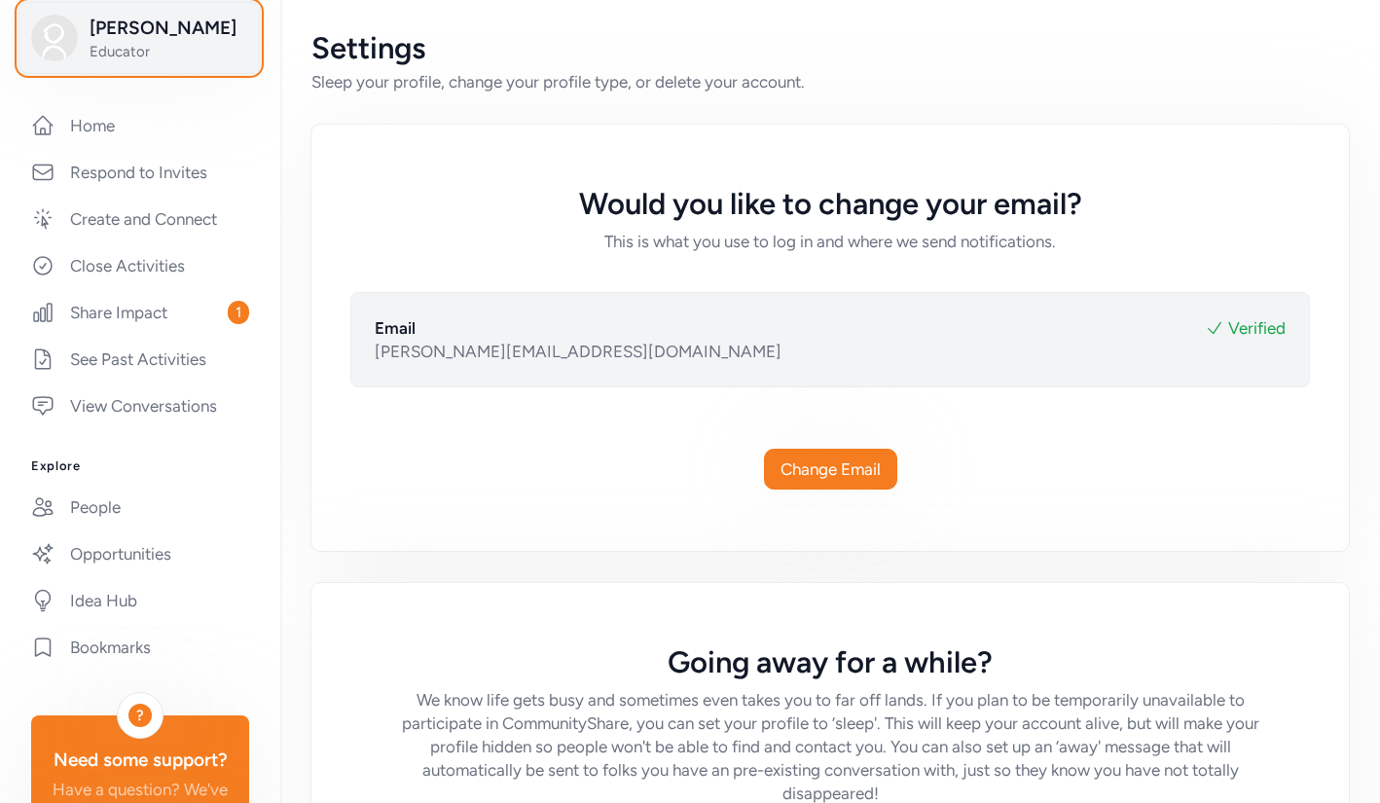
click at [170, 47] on span "Educator" at bounding box center [169, 51] width 158 height 19
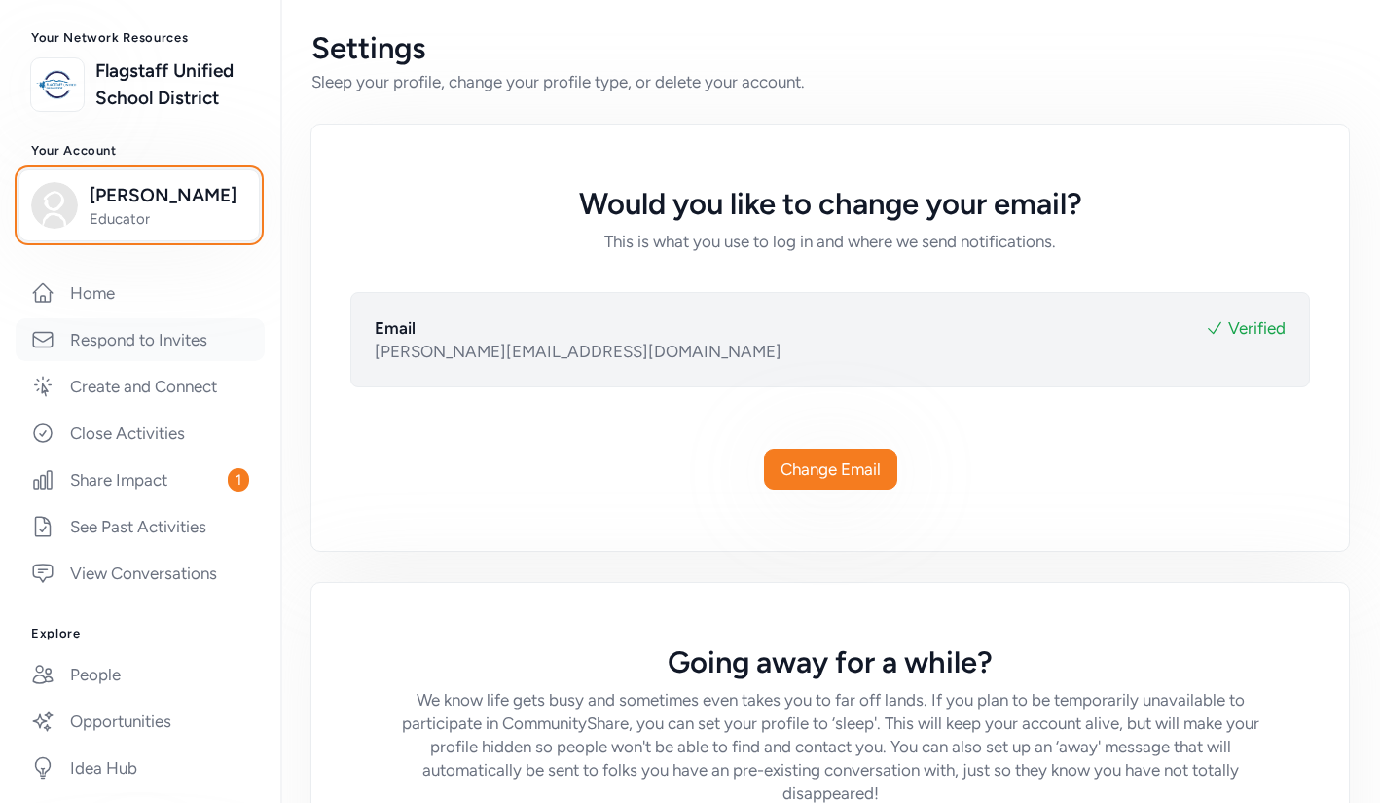
scroll to position [111, 0]
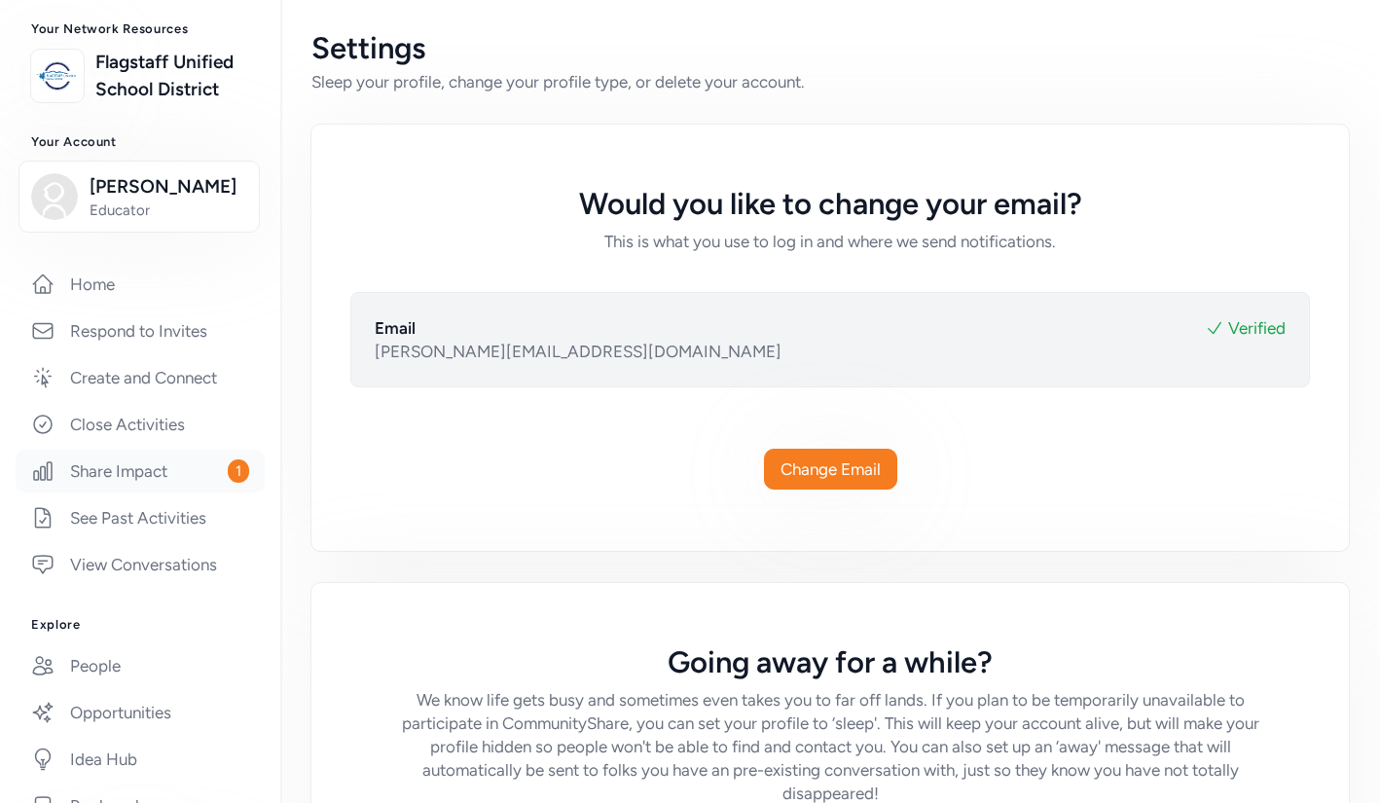
click at [164, 468] on link "Share Impact 1" at bounding box center [140, 471] width 249 height 43
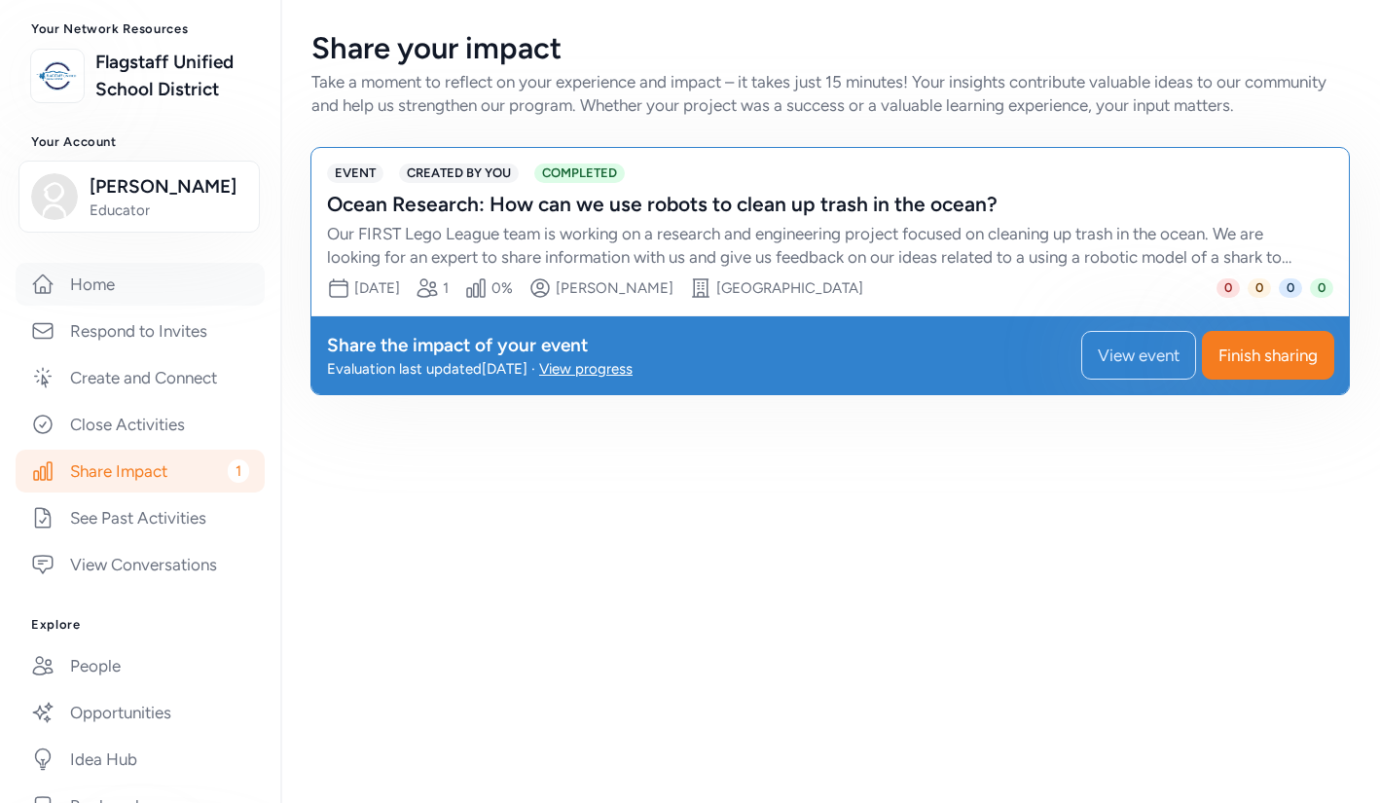
click at [92, 277] on link "Home" at bounding box center [140, 284] width 249 height 43
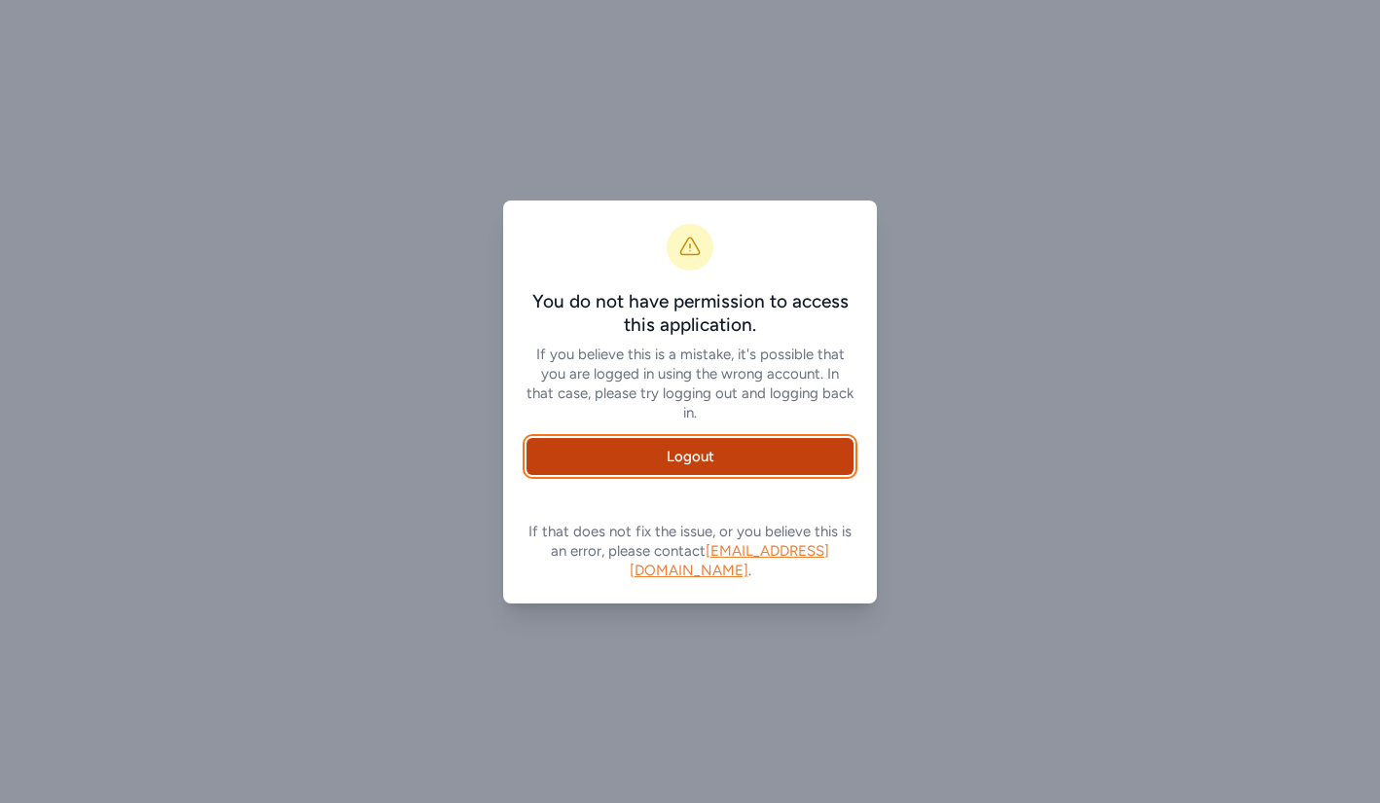
click at [722, 458] on link "Logout" at bounding box center [690, 456] width 327 height 37
click at [791, 455] on link "Logout" at bounding box center [690, 456] width 327 height 37
